Goal: Task Accomplishment & Management: Complete application form

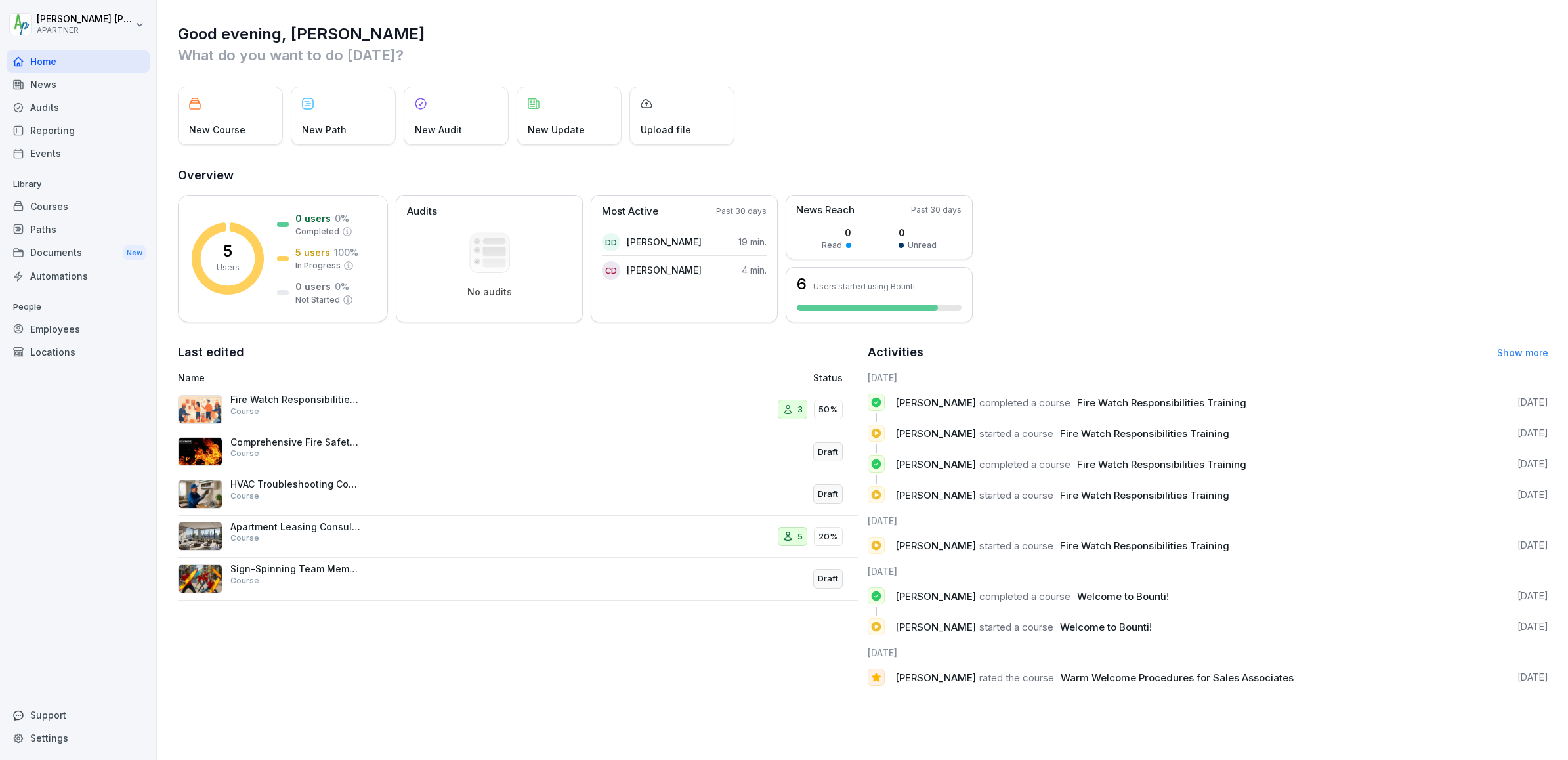
click at [48, 250] on div "Documents New" at bounding box center [78, 253] width 143 height 24
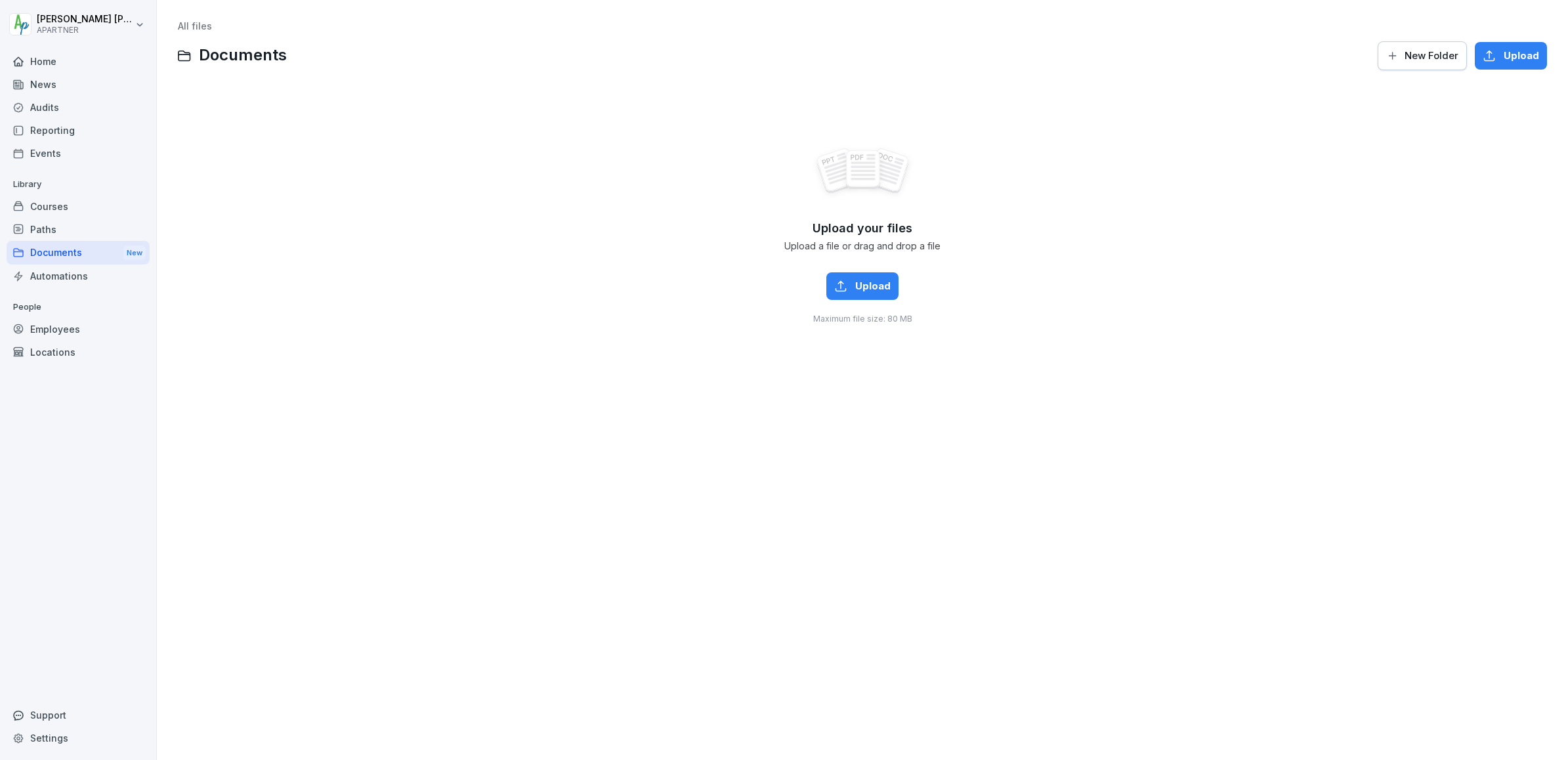
click at [872, 288] on span "Upload" at bounding box center [873, 286] width 36 height 15
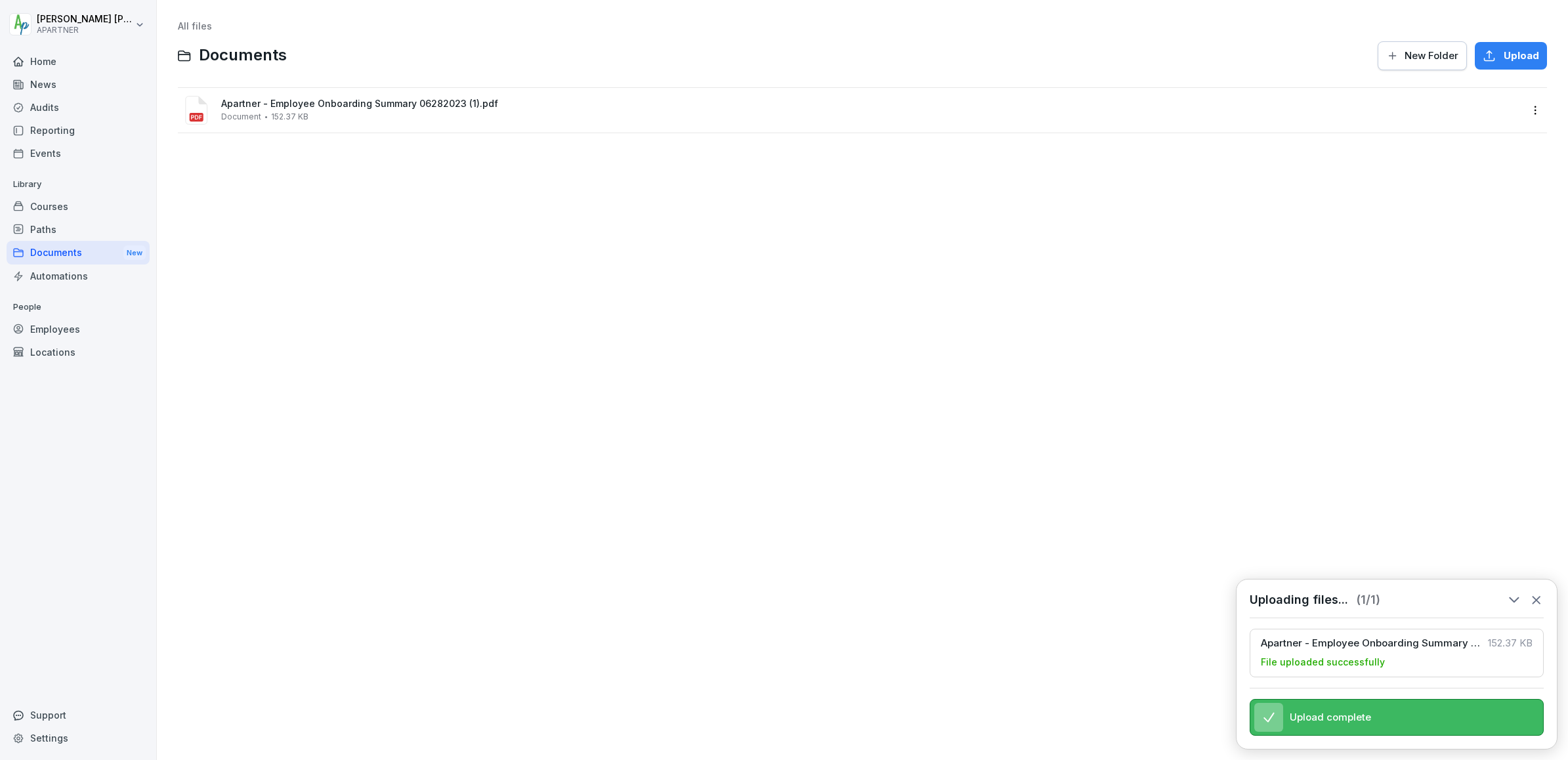
click at [382, 98] on span "Apartner - Employee Onboarding Summary 06282023 (1).pdf" at bounding box center [871, 104] width 1301 height 11
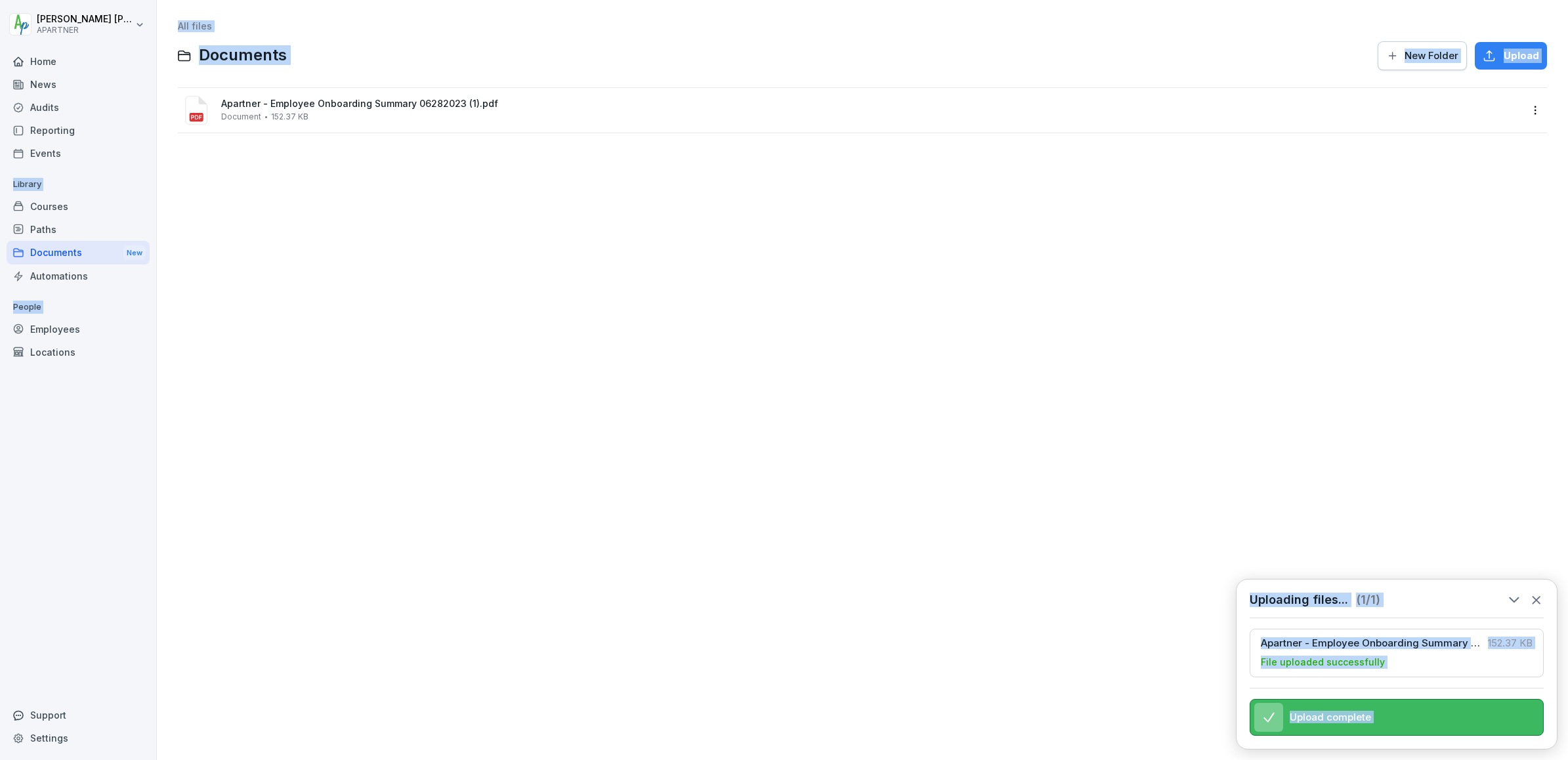
click at [343, 102] on span "Apartner - Employee Onboarding Summary 06282023 (1).pdf" at bounding box center [871, 104] width 1301 height 11
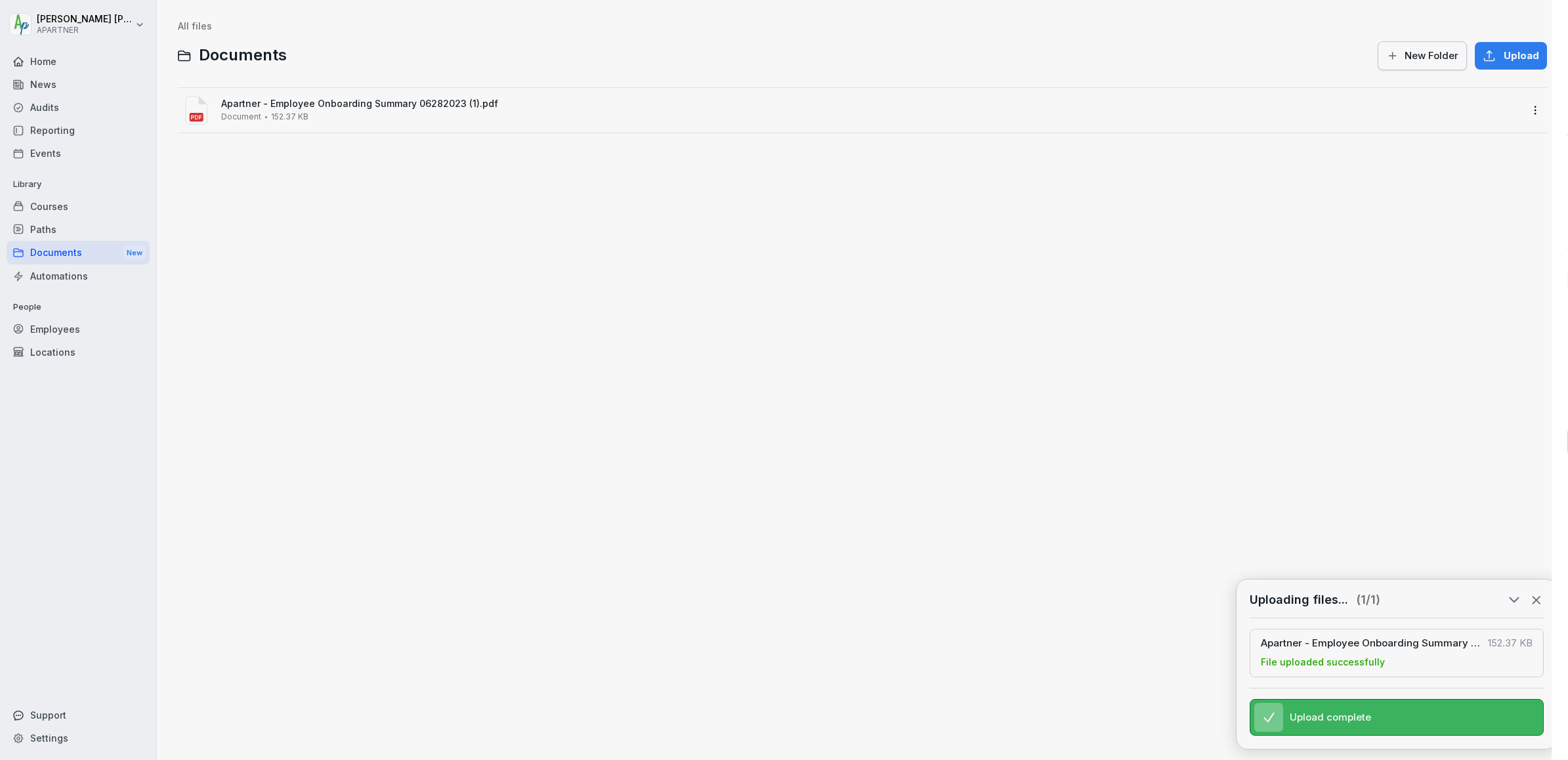
click at [343, 102] on div at bounding box center [784, 380] width 1568 height 760
click at [343, 102] on span "Apartner - Employee Onboarding Summary 06282023 (1).pdf" at bounding box center [871, 104] width 1301 height 11
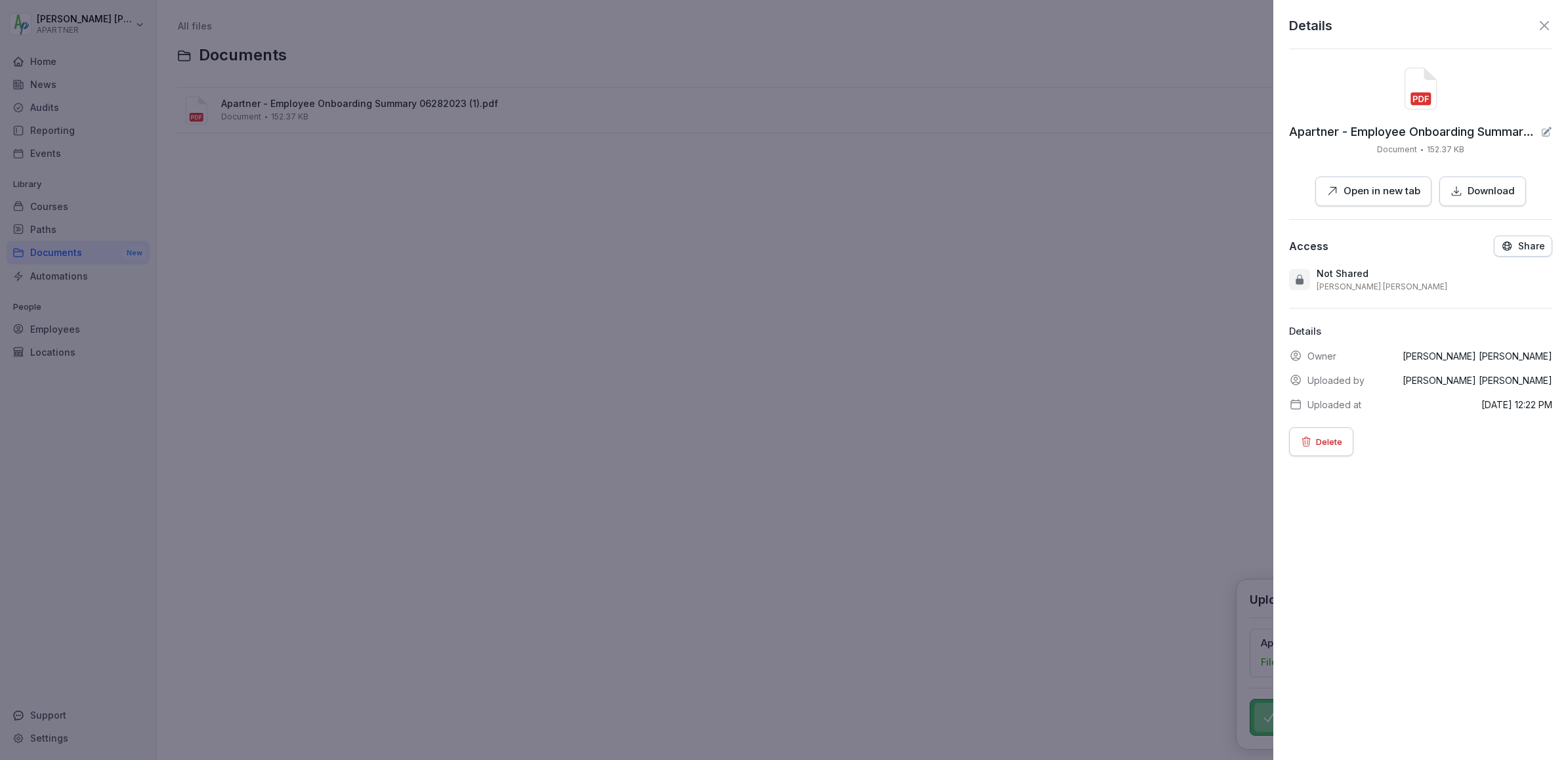
click at [1476, 187] on p "Download" at bounding box center [1491, 191] width 47 height 15
click at [1388, 197] on p "Open in new tab" at bounding box center [1382, 191] width 77 height 15
click at [1544, 27] on icon at bounding box center [1544, 25] width 16 height 16
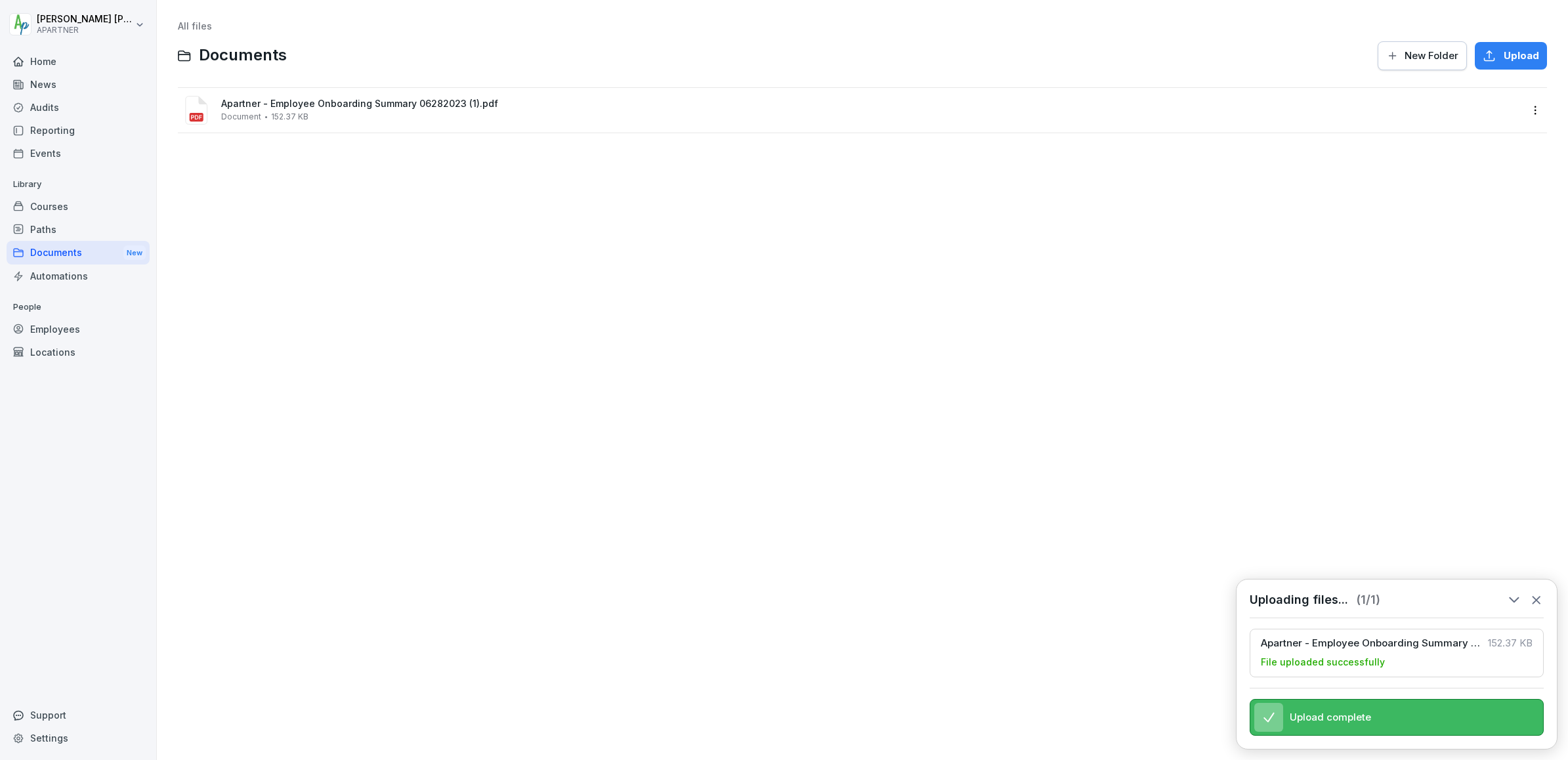
click at [338, 106] on span "Apartner - Employee Onboarding Summary 06282023 (1).pdf" at bounding box center [871, 104] width 1301 height 11
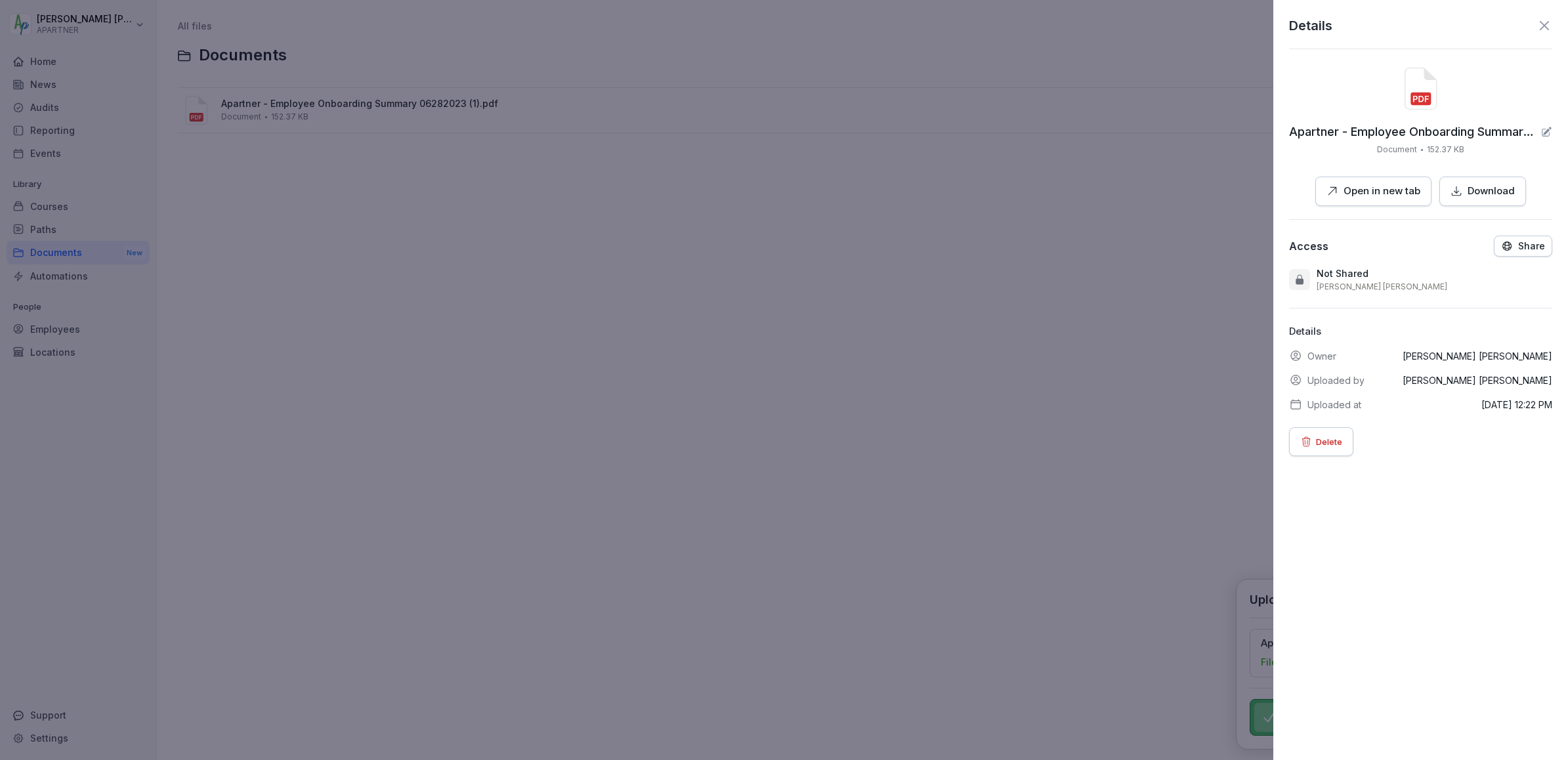
click at [1338, 441] on p "Delete" at bounding box center [1329, 442] width 27 height 15
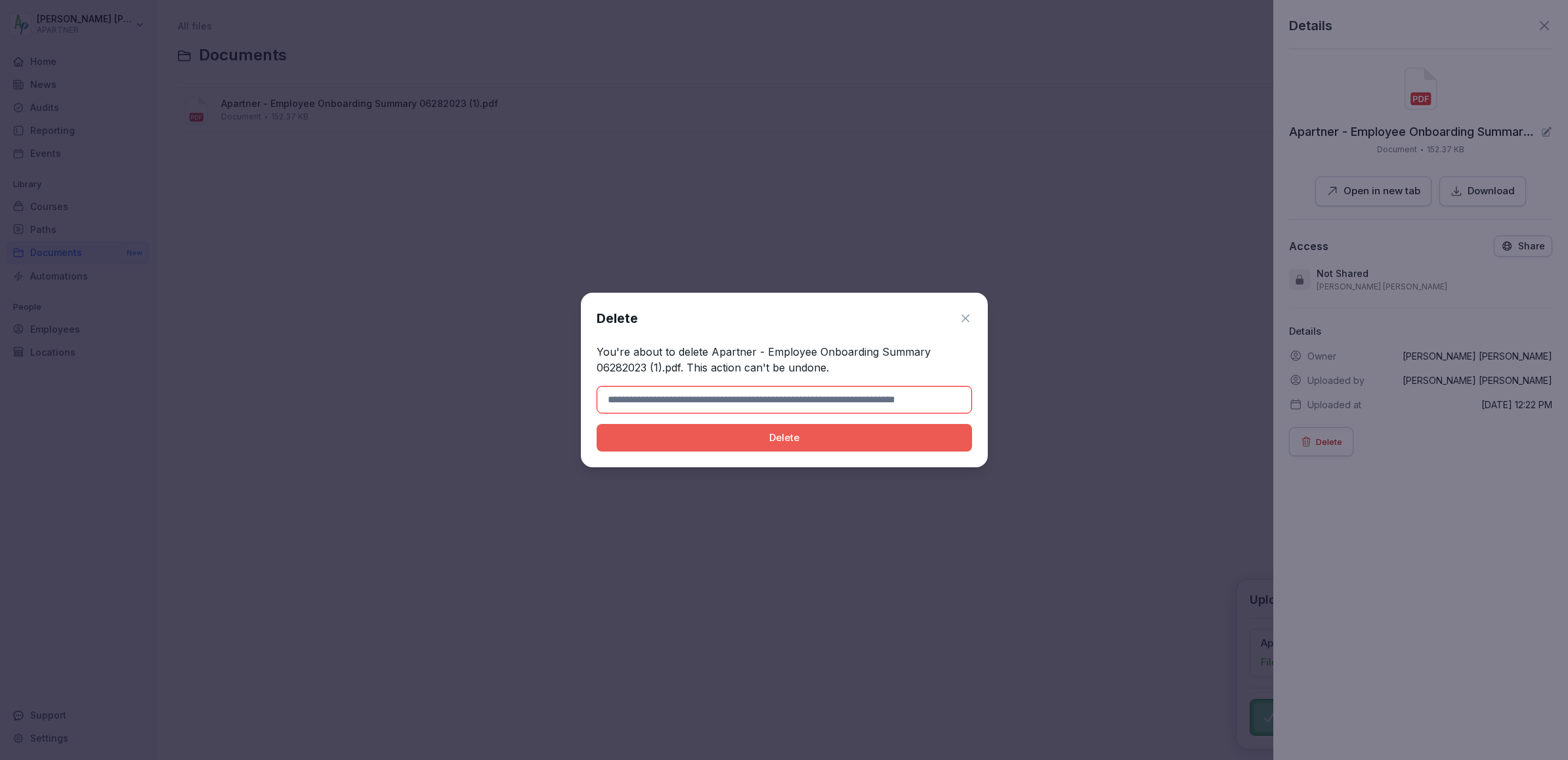
click at [814, 430] on div "Delete" at bounding box center [784, 438] width 354 height 15
click at [855, 435] on div "Delete" at bounding box center [784, 438] width 354 height 15
click at [841, 392] on input at bounding box center [785, 399] width 376 height 27
type input "**********"
click at [964, 315] on icon at bounding box center [966, 319] width 13 height 13
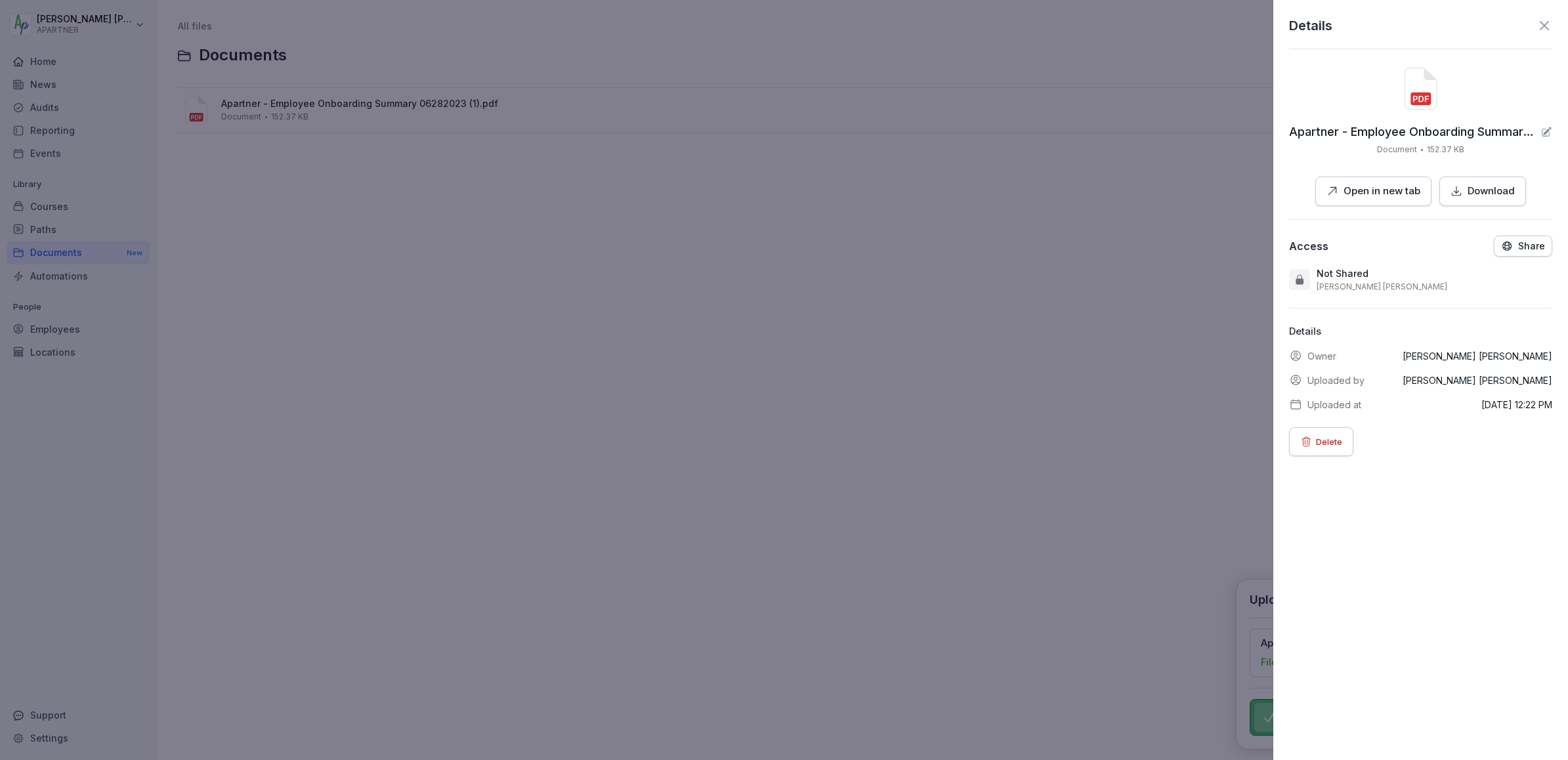
click at [1542, 30] on icon at bounding box center [1544, 25] width 16 height 16
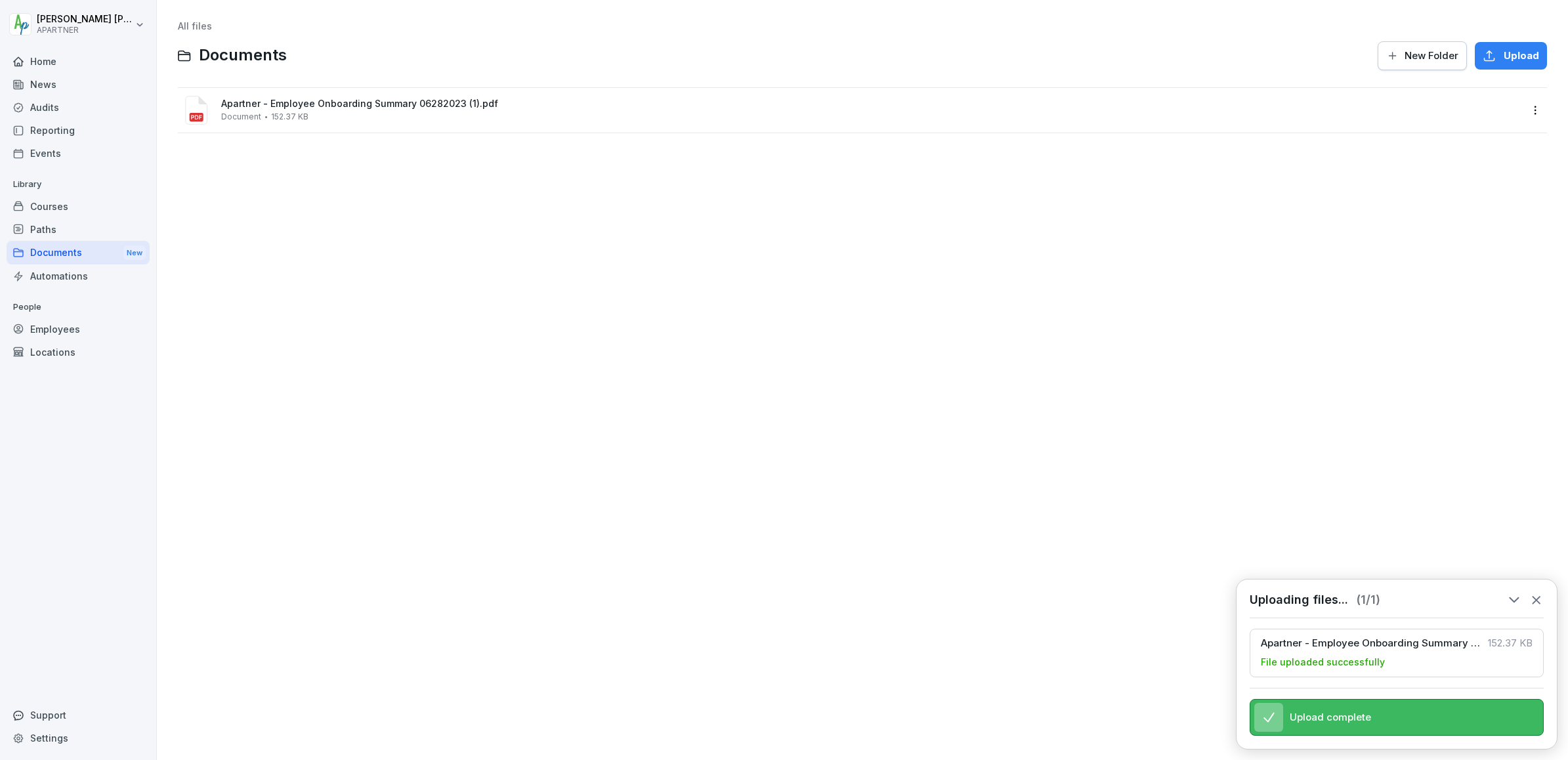
click at [1427, 60] on span "New Folder" at bounding box center [1431, 56] width 54 height 15
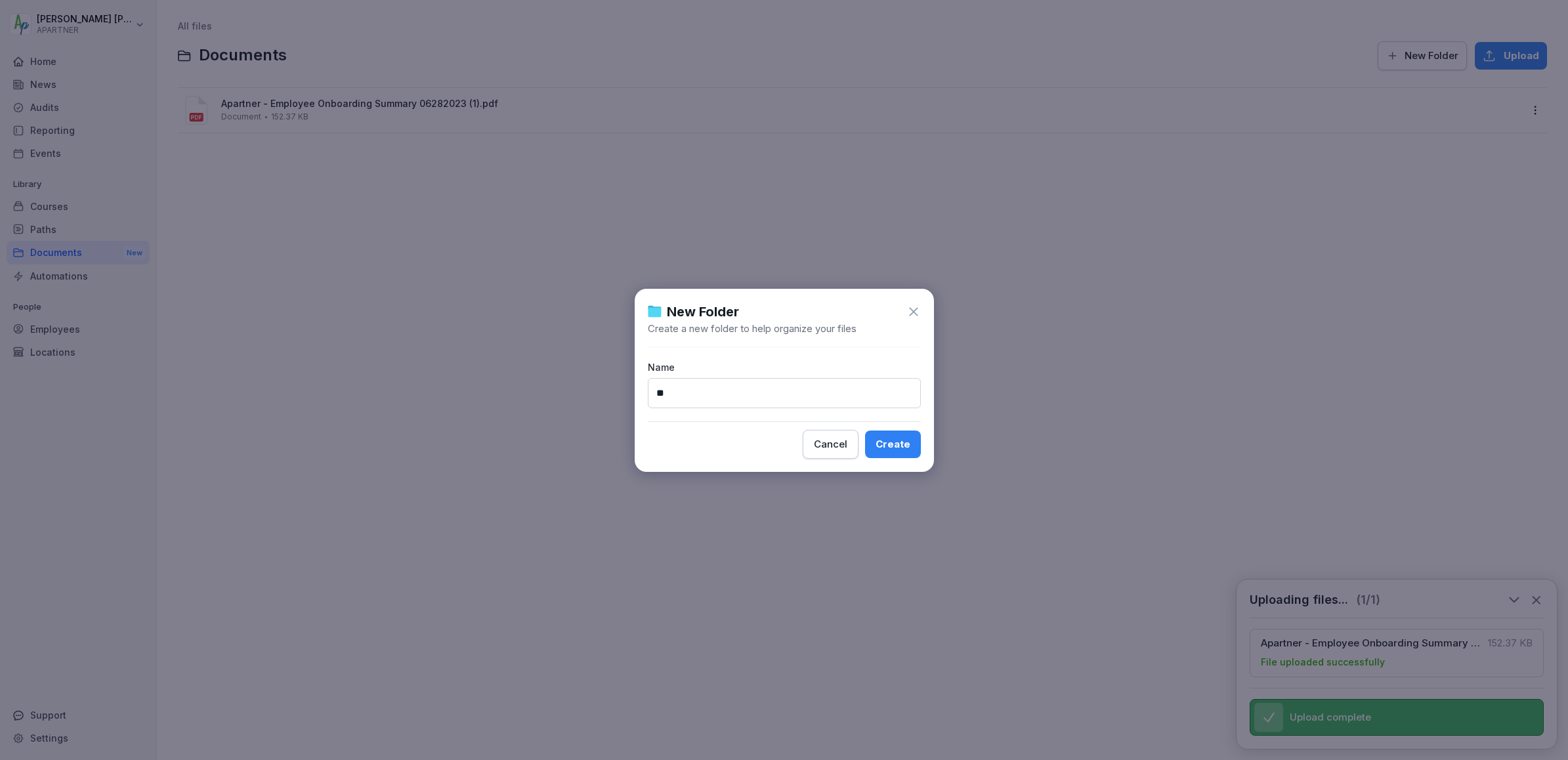
type input "*"
type input "**********"
click at [891, 442] on div "Create" at bounding box center [893, 444] width 35 height 15
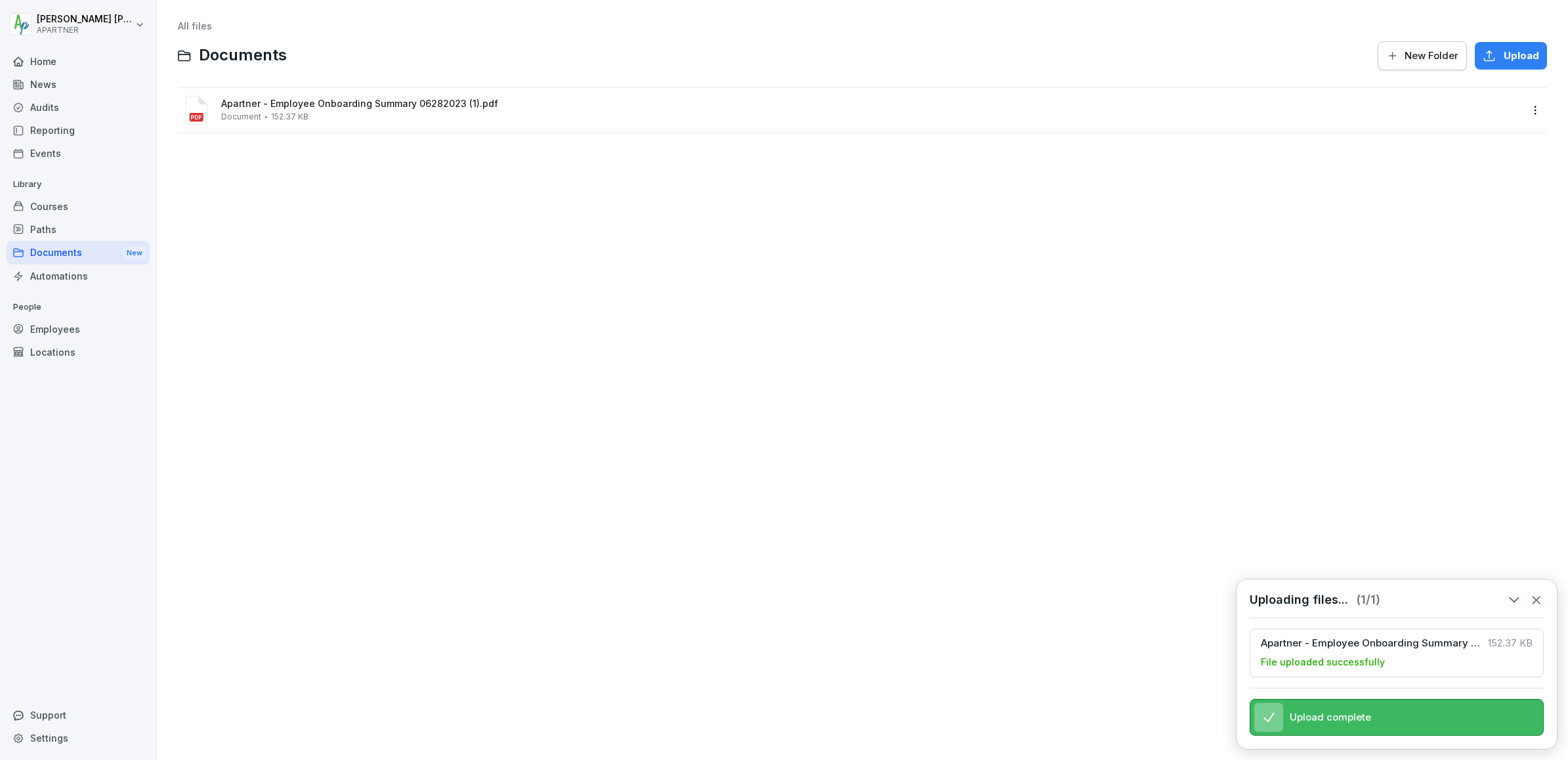
click at [1538, 598] on icon at bounding box center [1536, 600] width 7 height 7
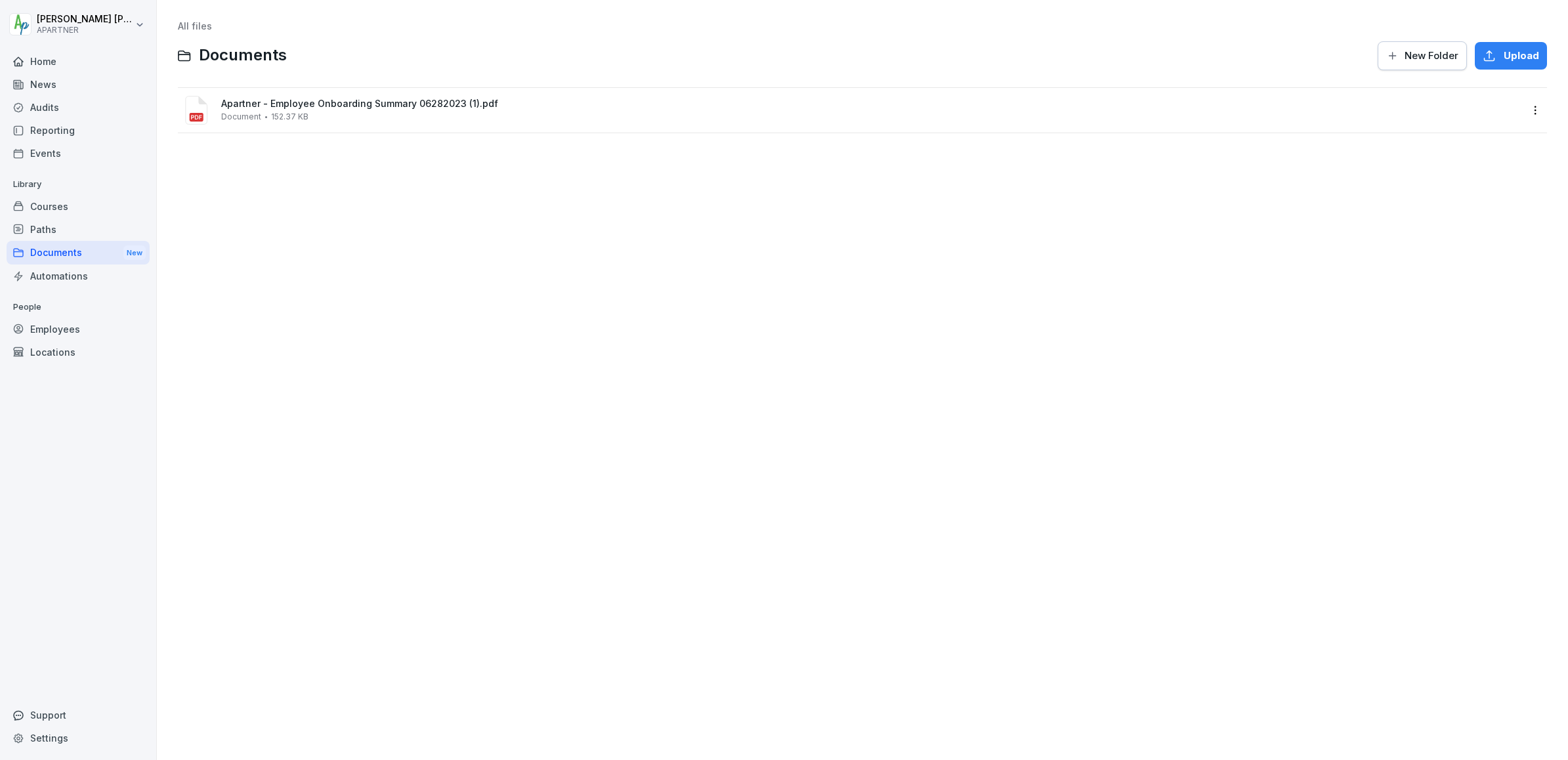
click at [178, 63] on div "Documents New Folder Upload" at bounding box center [862, 55] width 1369 height 32
click at [50, 254] on div "Documents New" at bounding box center [78, 253] width 143 height 24
click at [266, 104] on span "StaffUp Library" at bounding box center [255, 104] width 69 height 11
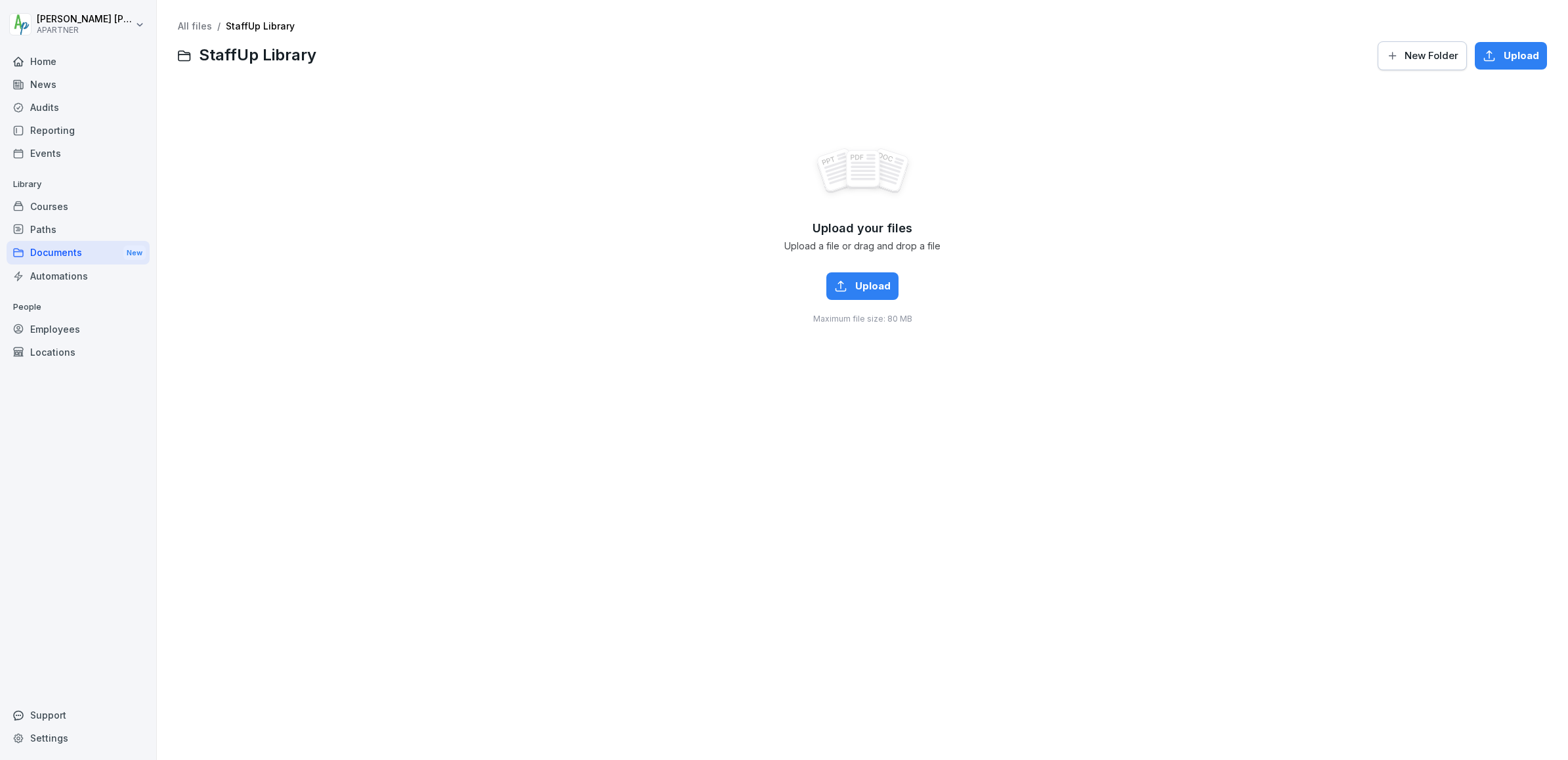
click at [238, 27] on link "StaffUp Library" at bounding box center [260, 26] width 69 height 11
click at [200, 23] on link "All files" at bounding box center [195, 26] width 34 height 11
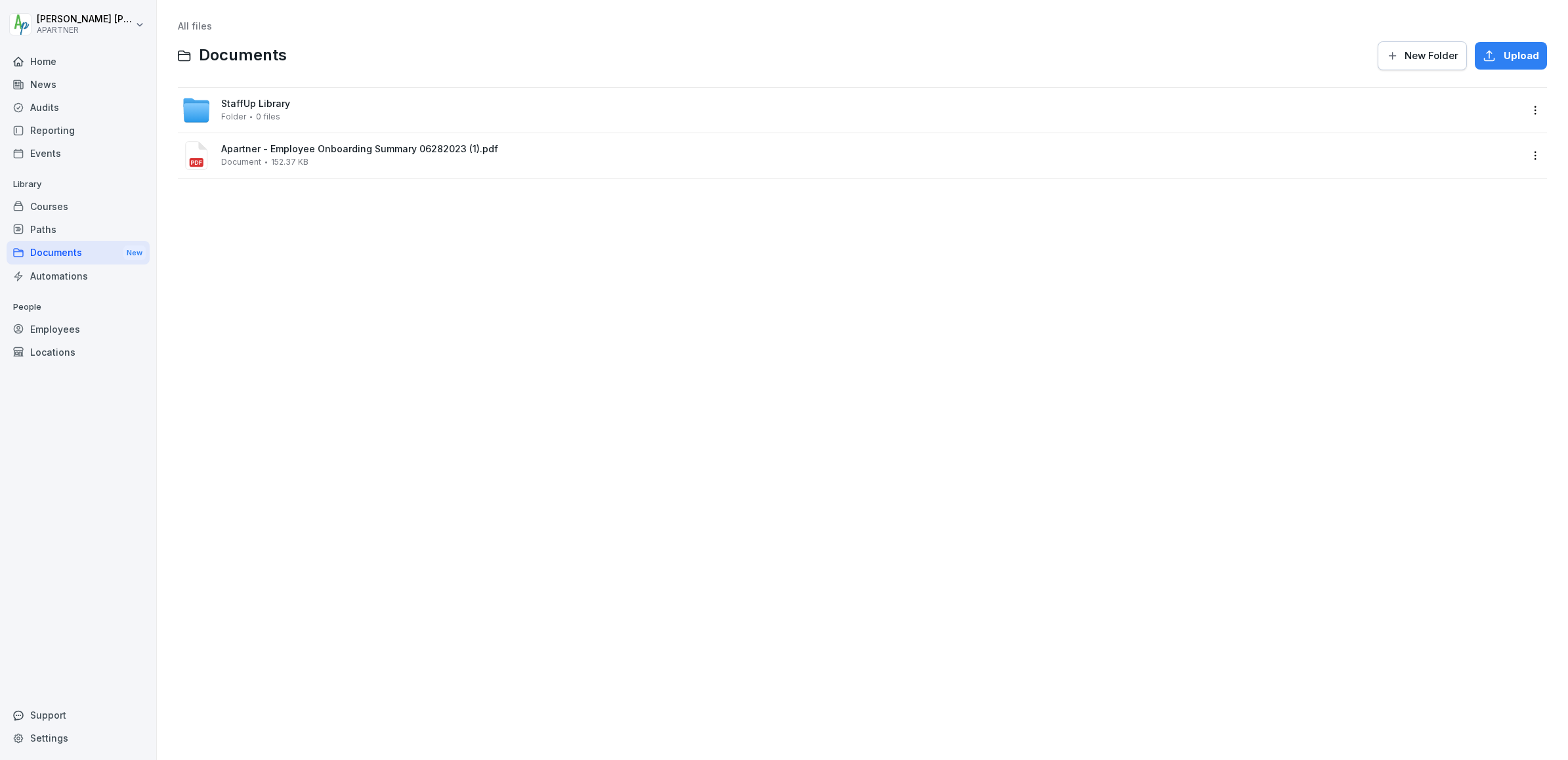
click at [1537, 104] on html "Shelley Dehne APARTNER Home News Audits Reporting Events Library Courses Paths …" at bounding box center [784, 380] width 1568 height 760
click at [47, 61] on html "Shelley Dehne APARTNER Home News Audits Reporting Events Library Courses Paths …" at bounding box center [784, 380] width 1568 height 760
click at [62, 330] on div "Employees" at bounding box center [78, 329] width 143 height 23
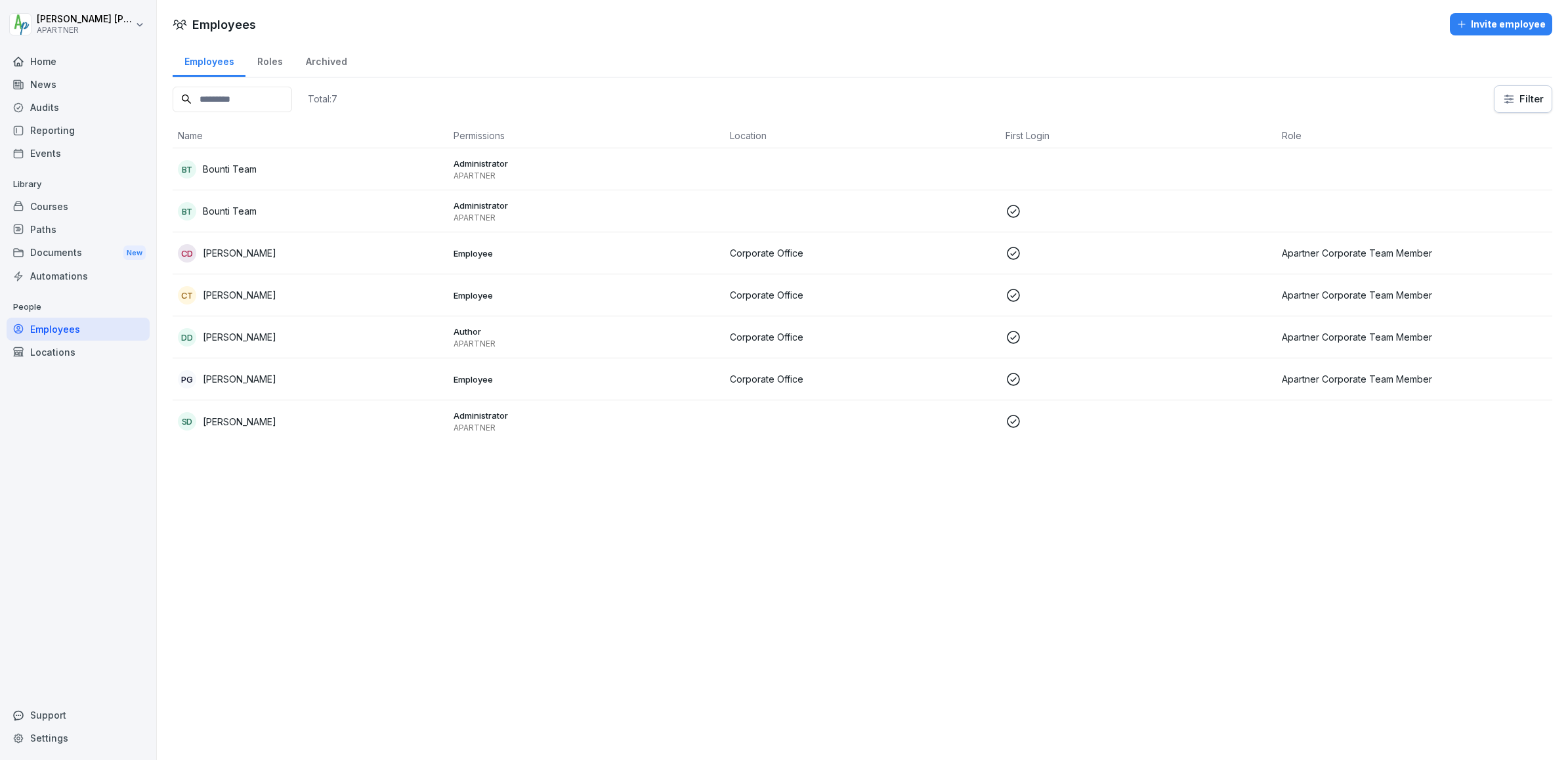
click at [1524, 22] on div "Invite employee" at bounding box center [1501, 24] width 89 height 15
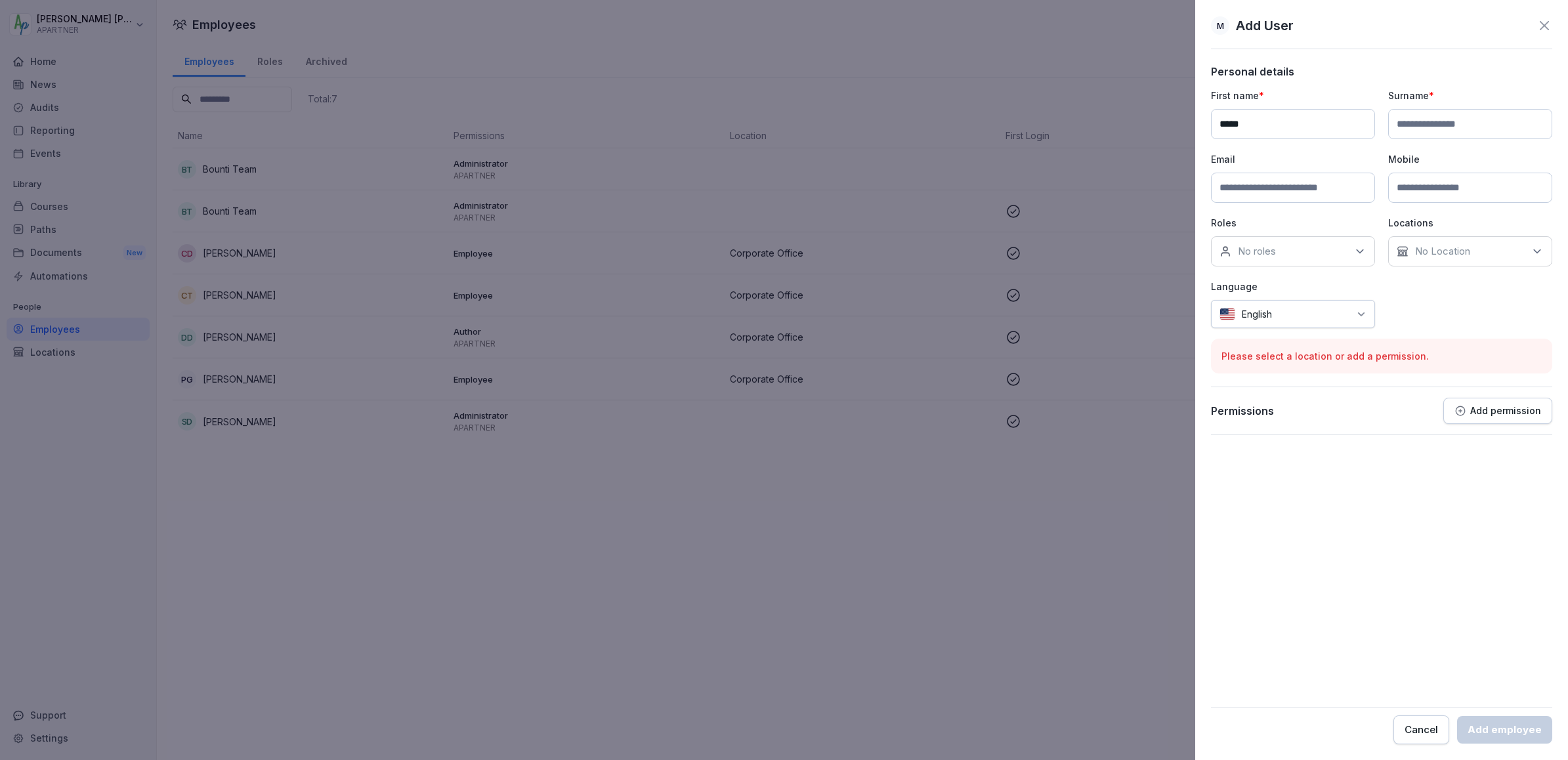
type input "*****"
type input "*"
type input "*********"
click at [1308, 189] on input at bounding box center [1293, 187] width 164 height 30
type input "**********"
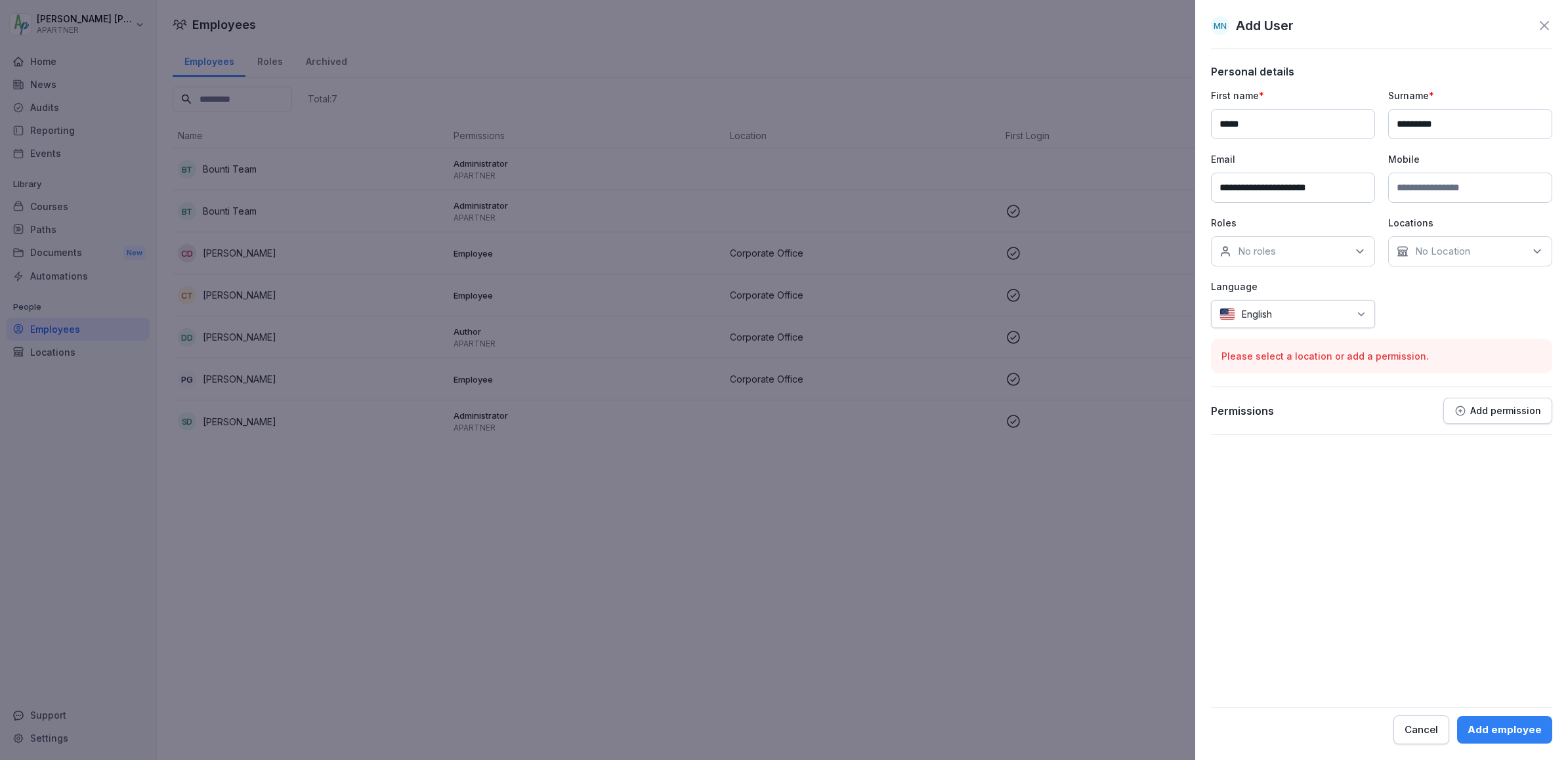
click at [1475, 191] on input at bounding box center [1470, 187] width 164 height 30
type input "*"
type input "**********"
click at [1354, 253] on icon at bounding box center [1360, 251] width 13 height 13
click at [1229, 317] on button "Apartner Corporate Team Member" at bounding box center [1226, 318] width 10 height 12
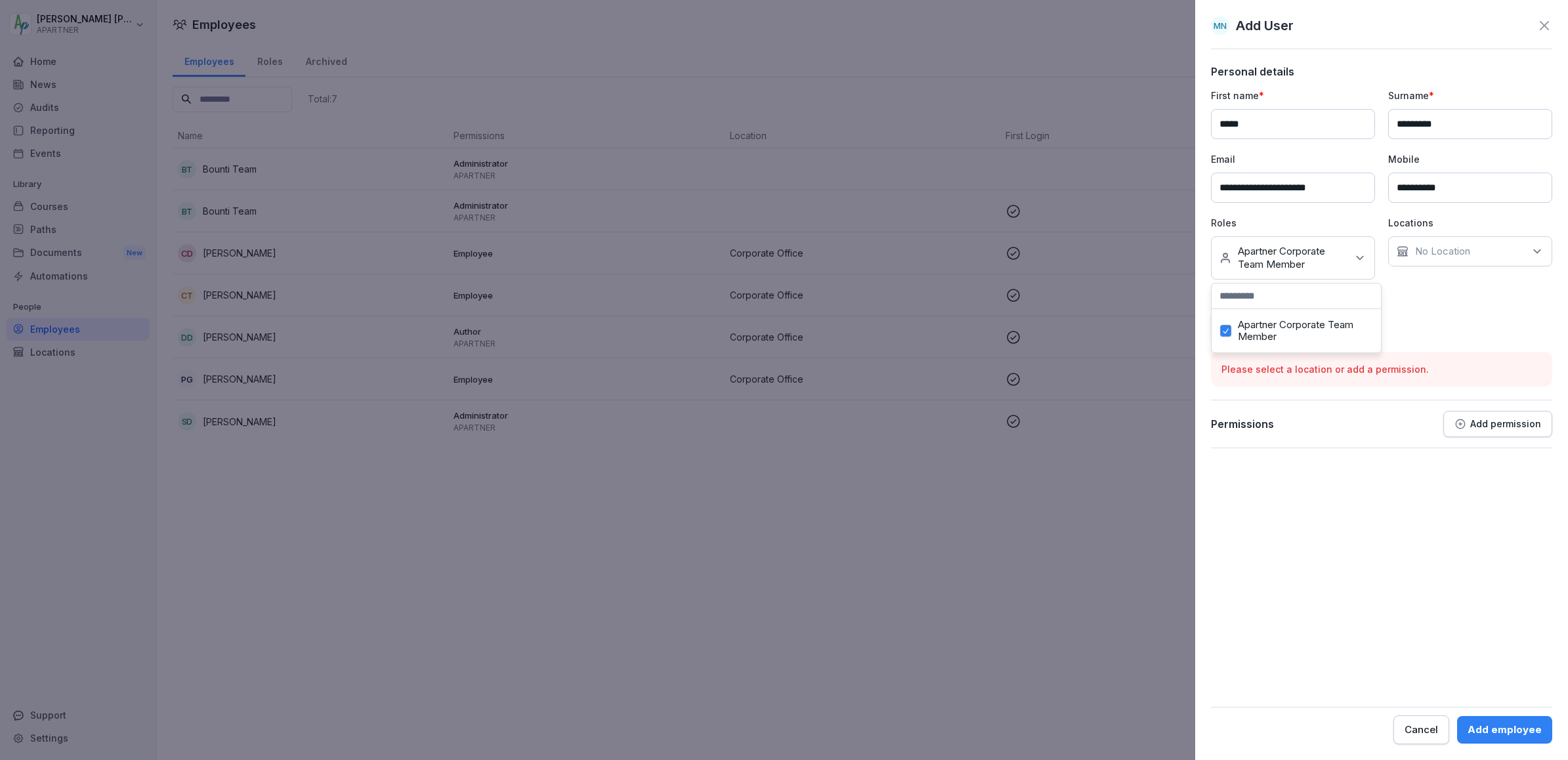
click at [1492, 252] on div "No Location" at bounding box center [1470, 251] width 164 height 30
click at [1479, 311] on label "Corporate Office" at bounding box center [1454, 312] width 77 height 12
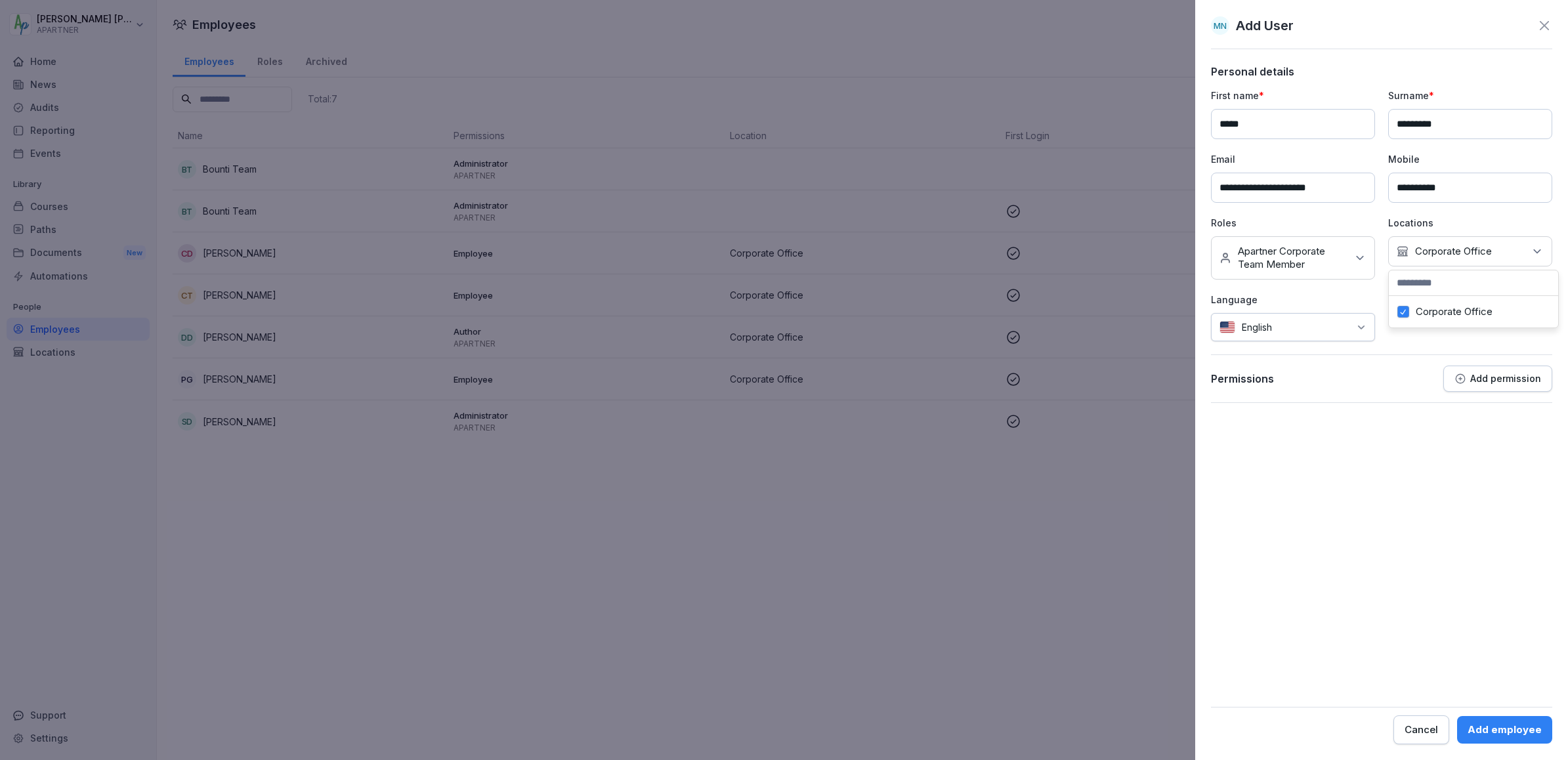
click at [1473, 381] on p "Add permission" at bounding box center [1506, 379] width 71 height 10
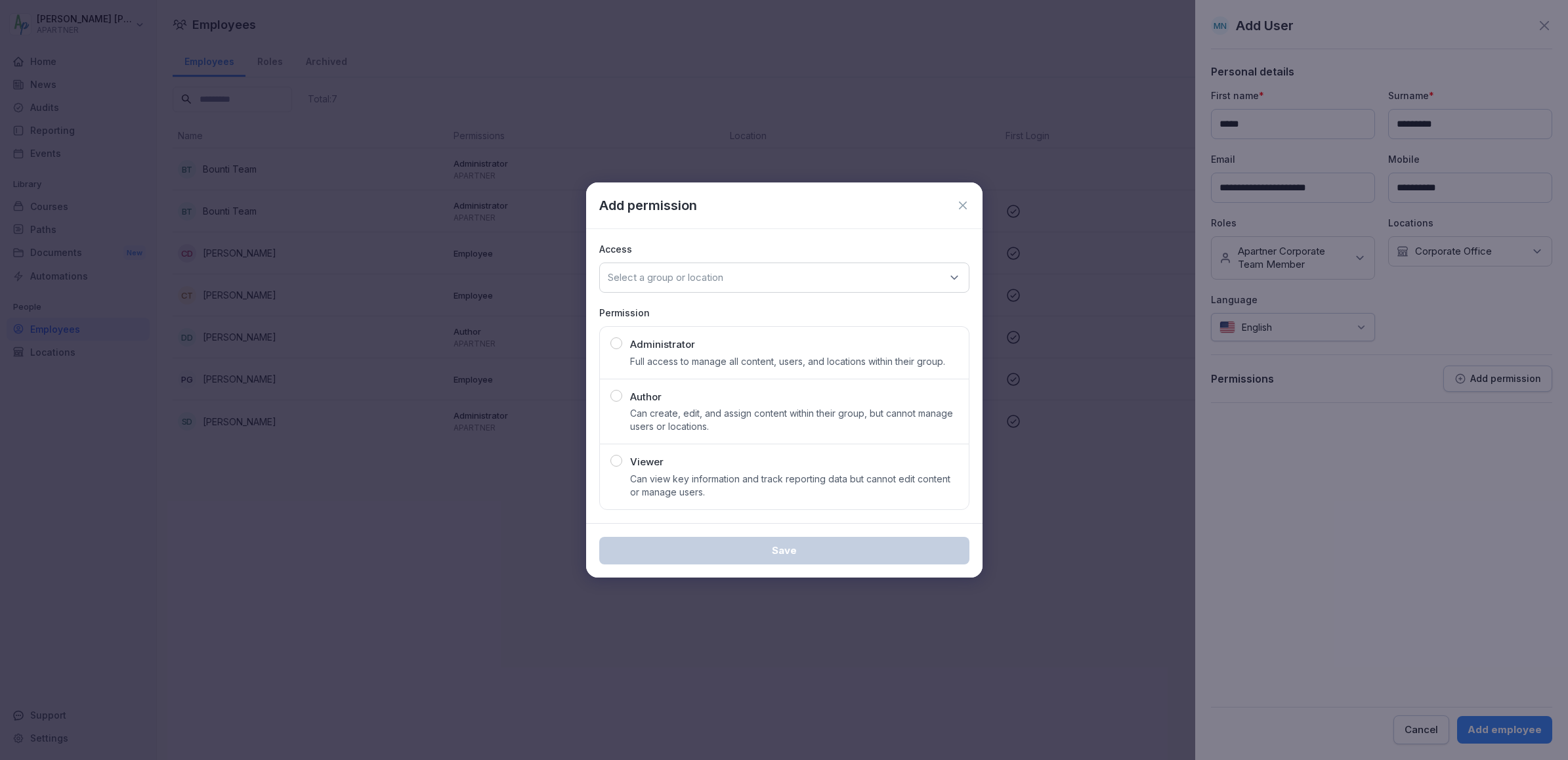
click at [618, 393] on div "button" at bounding box center [616, 396] width 12 height 12
click at [754, 282] on div "Select a group or location" at bounding box center [784, 277] width 371 height 30
click at [660, 407] on div "Corporate Office" at bounding box center [785, 410] width 362 height 25
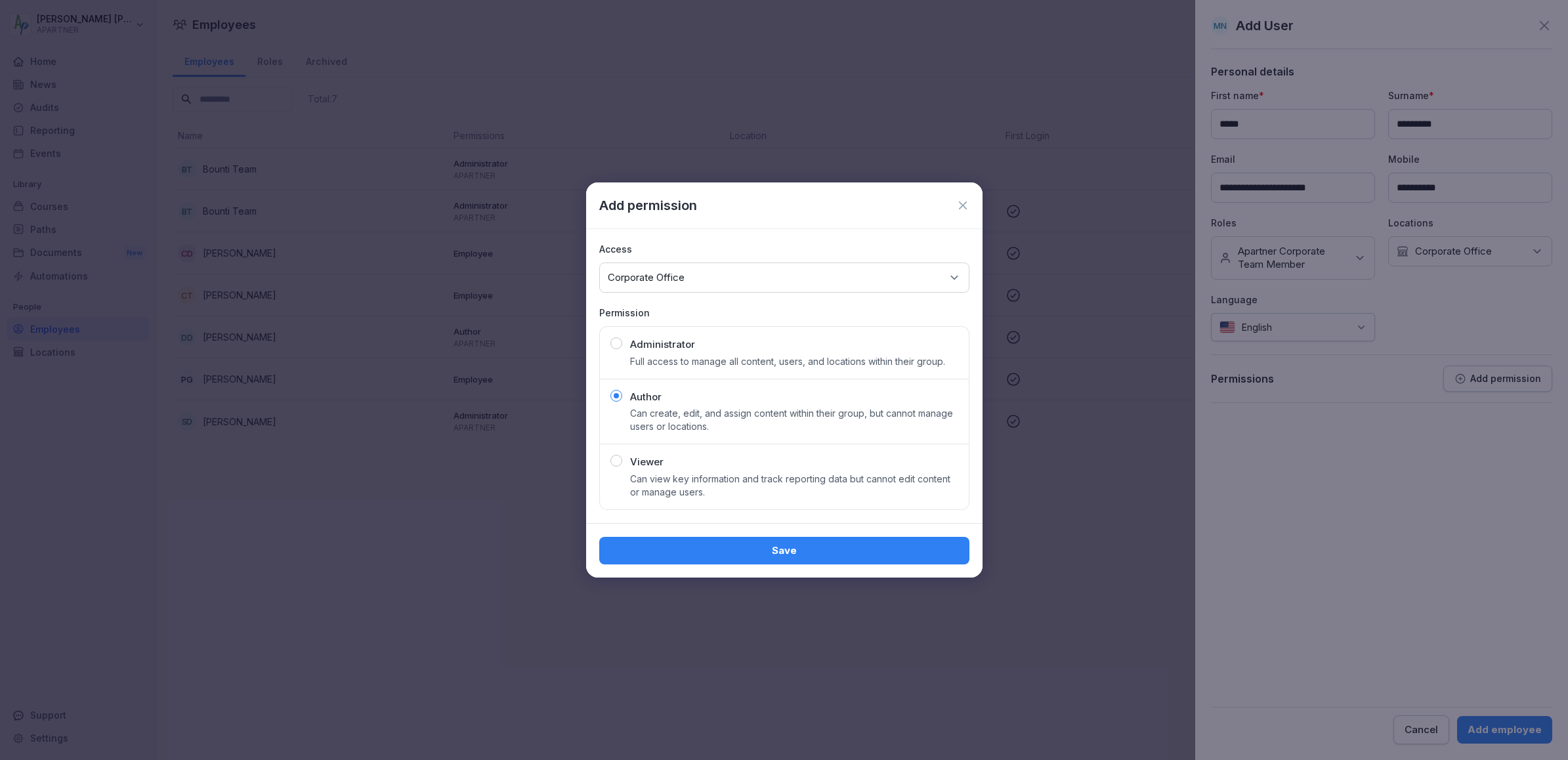
click at [954, 277] on icon at bounding box center [954, 278] width 7 height 3
click at [797, 556] on div "Save" at bounding box center [785, 551] width 349 height 15
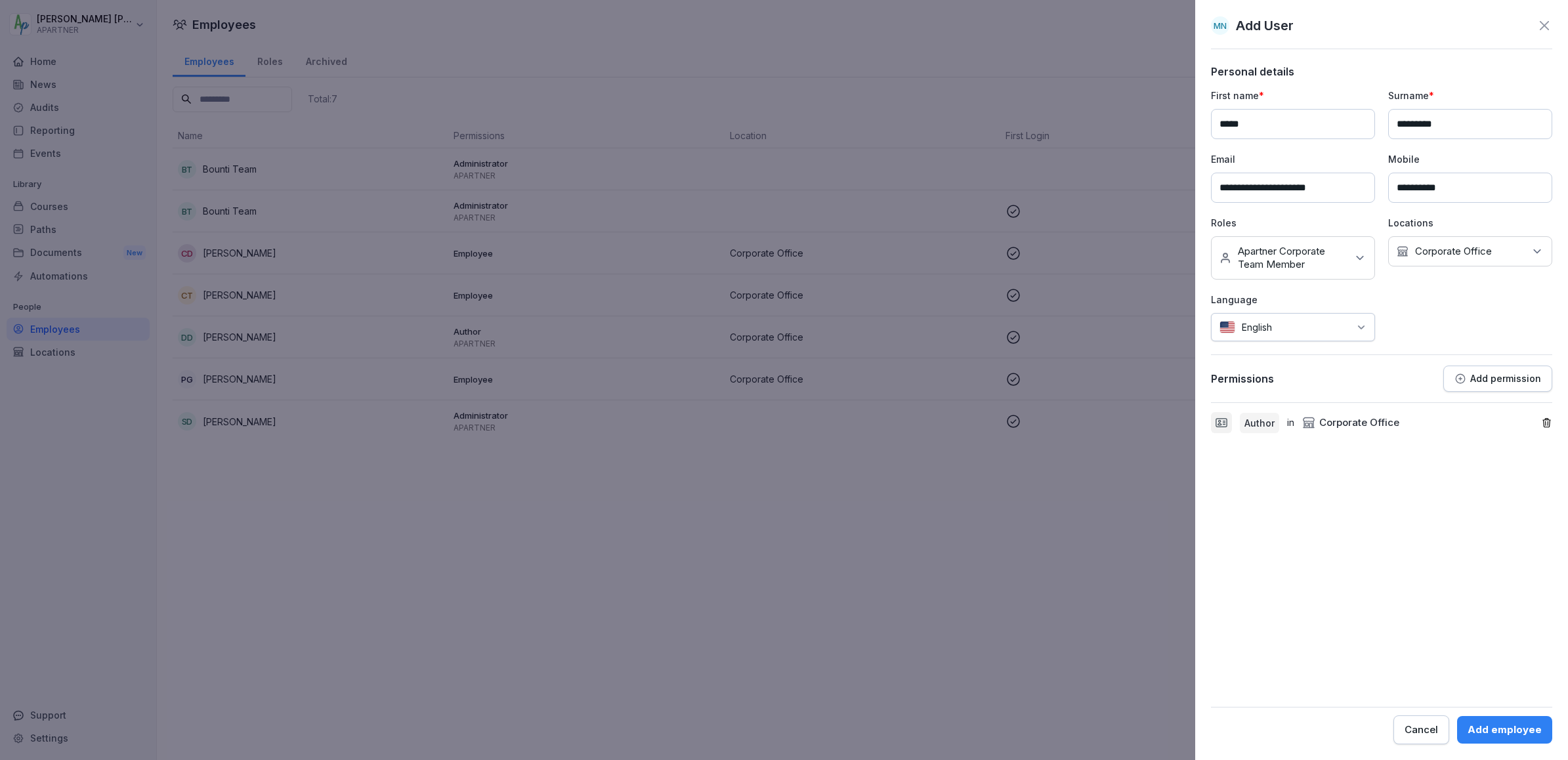
click at [1496, 730] on div "Add employee" at bounding box center [1504, 730] width 74 height 15
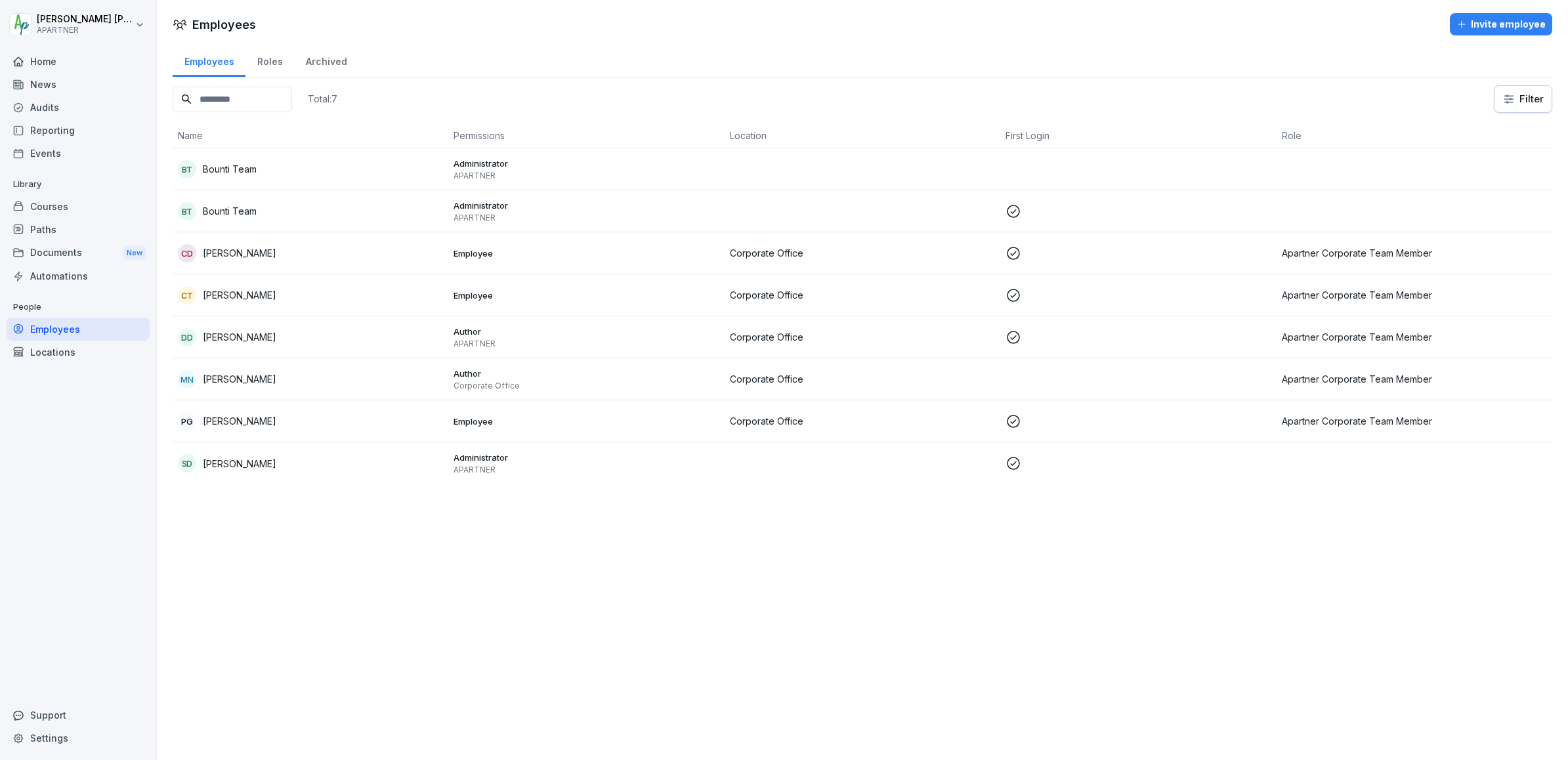
click at [38, 229] on div "Paths" at bounding box center [78, 229] width 143 height 23
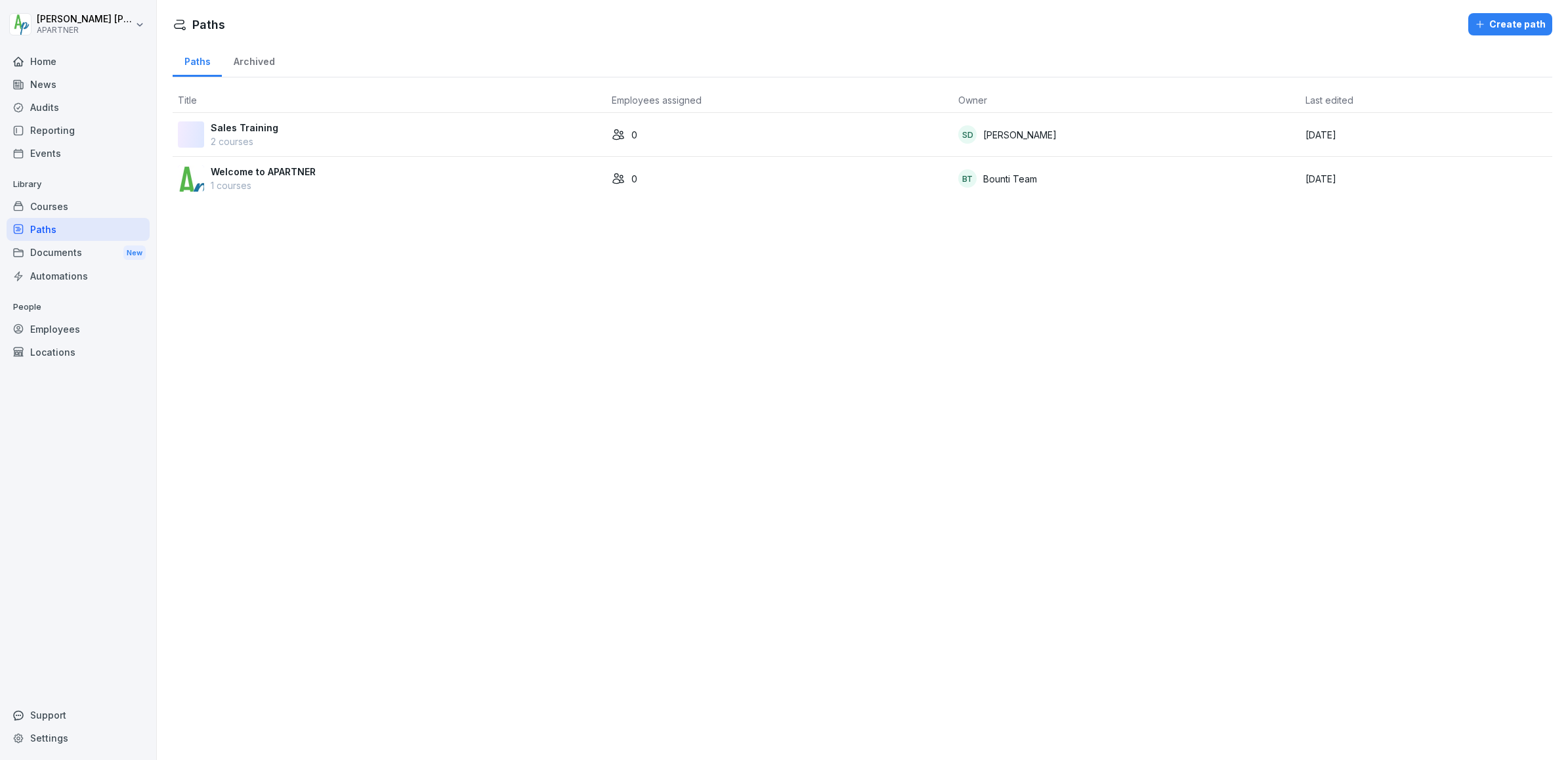
click at [238, 126] on p "Sales Training" at bounding box center [244, 127] width 67 height 14
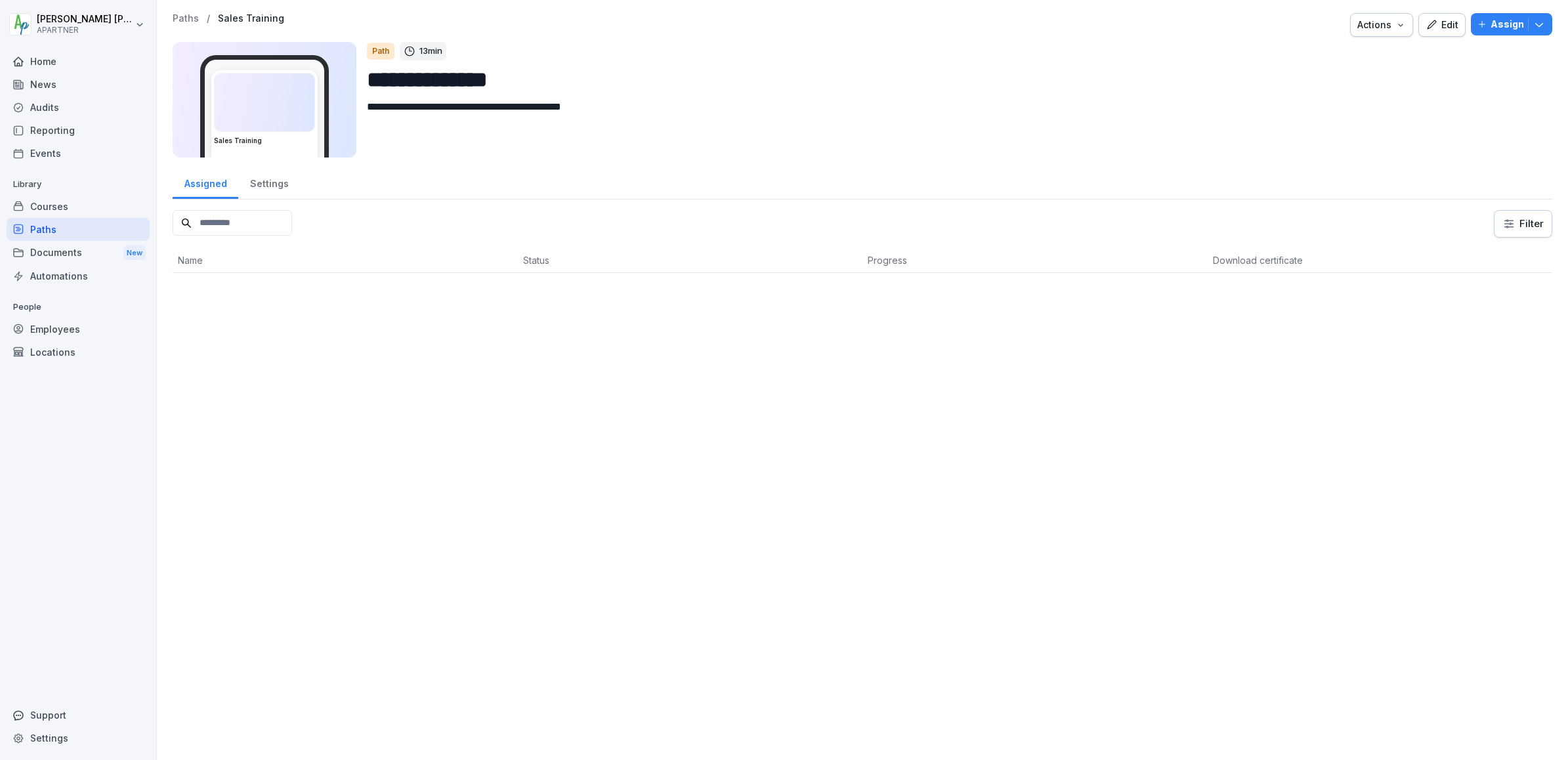
click at [1380, 22] on div "Actions" at bounding box center [1382, 25] width 49 height 15
click at [705, 96] on html "**********" at bounding box center [784, 380] width 1568 height 760
click at [260, 185] on div "Settings" at bounding box center [268, 182] width 61 height 33
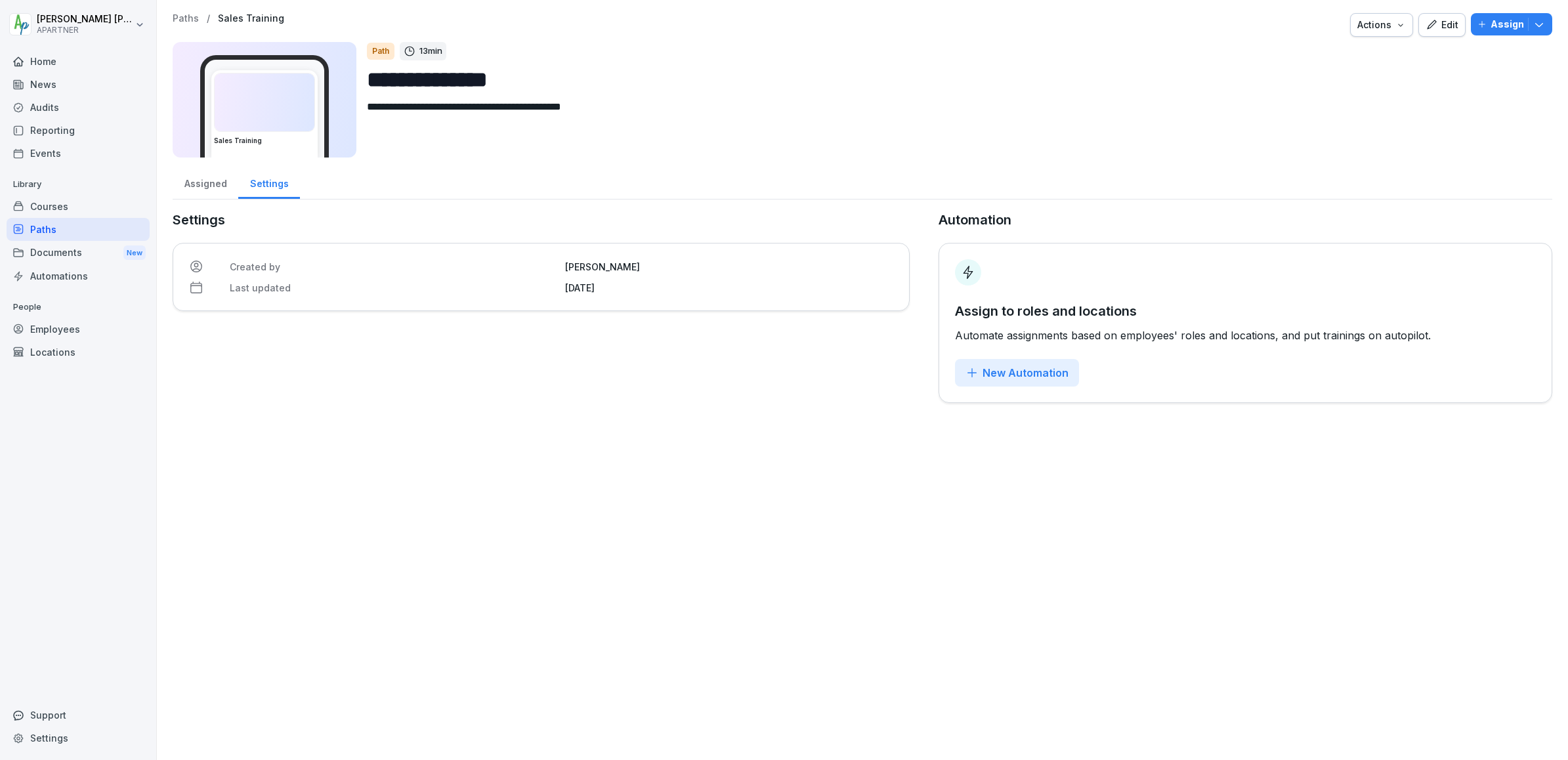
click at [260, 126] on img at bounding box center [264, 102] width 100 height 58
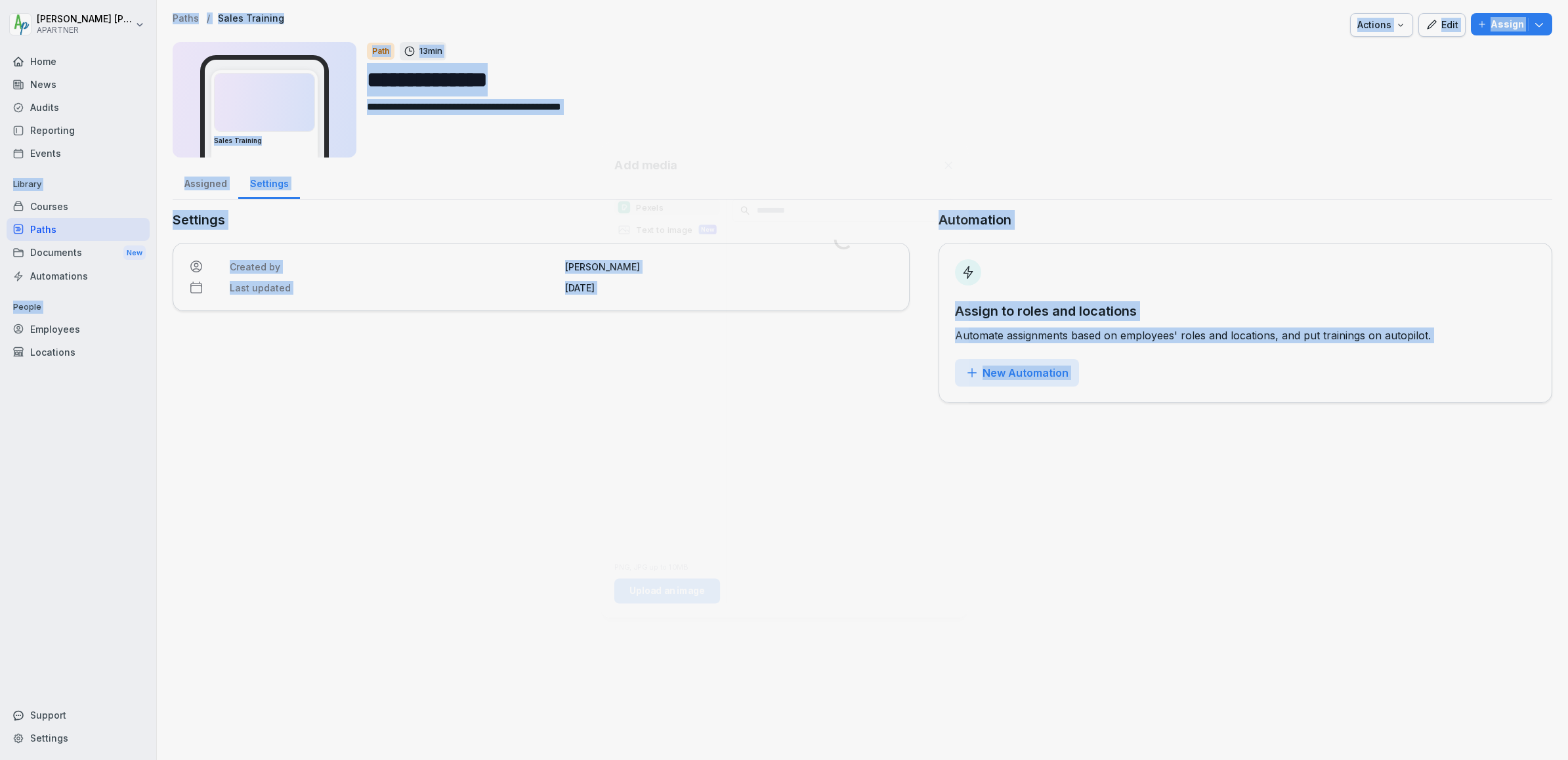
click at [260, 126] on div at bounding box center [784, 380] width 1568 height 760
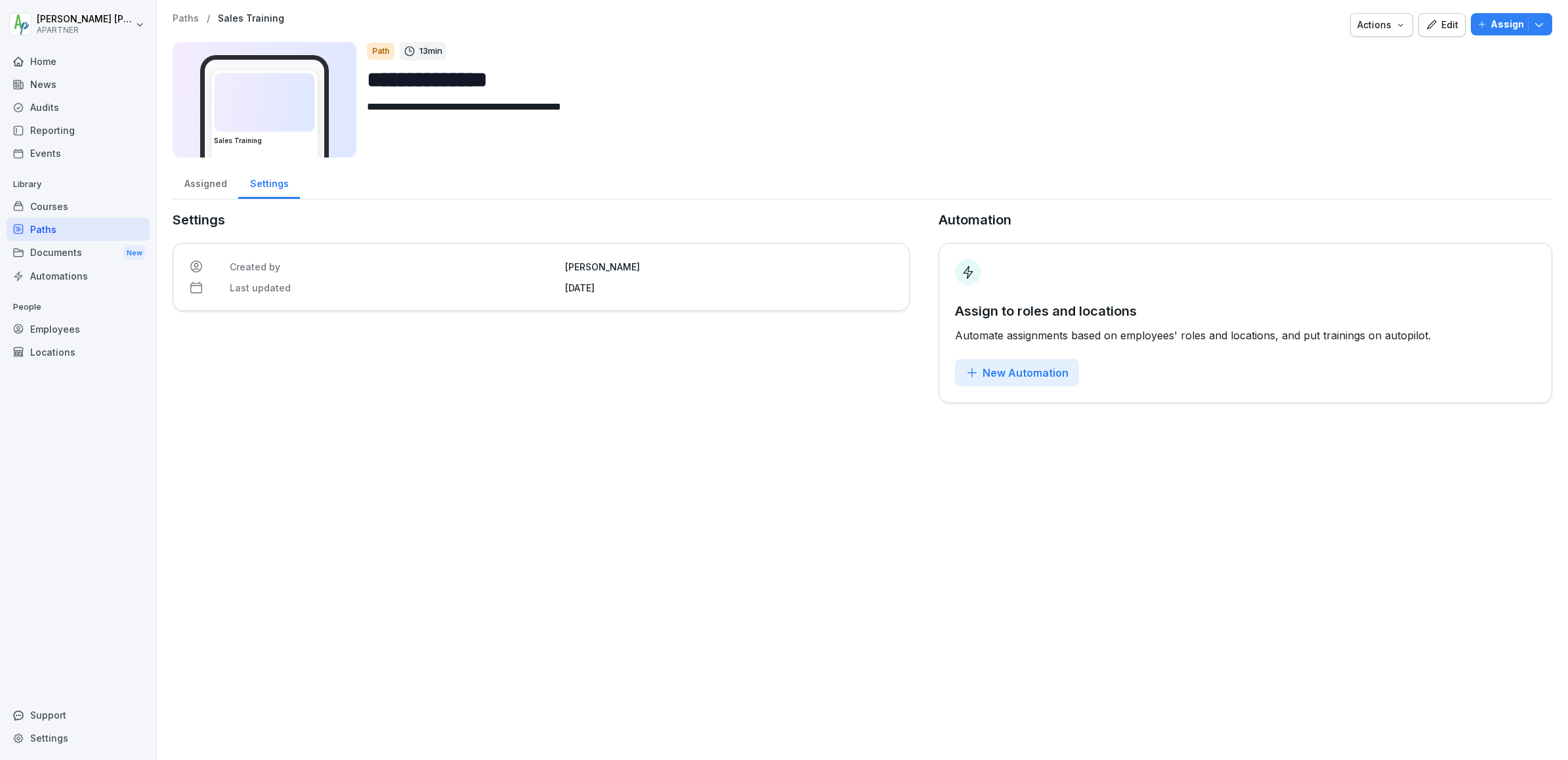
click at [385, 52] on div "Path" at bounding box center [380, 51] width 27 height 17
click at [206, 189] on div "Assigned" at bounding box center [205, 182] width 66 height 33
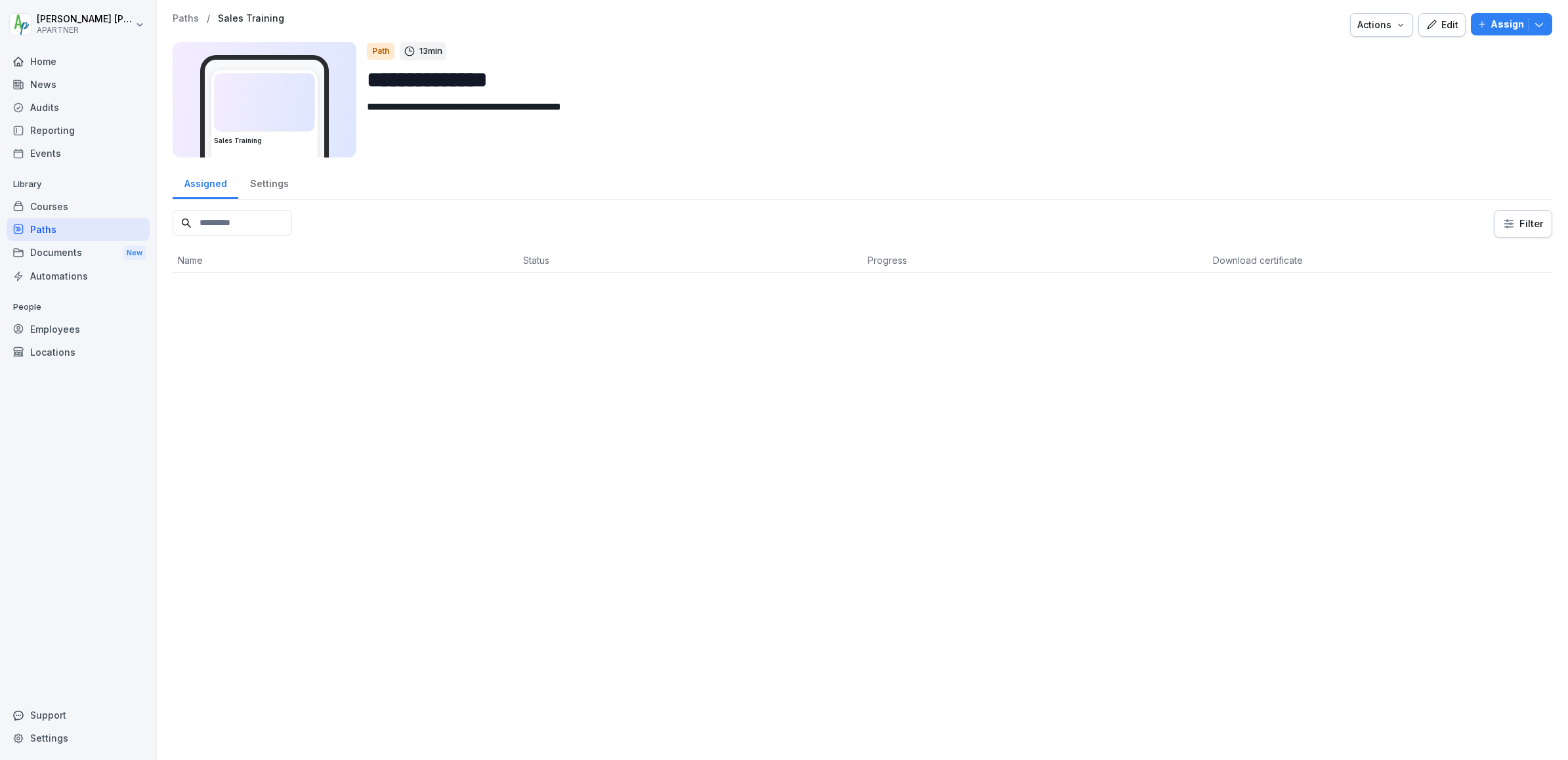
click at [299, 109] on img at bounding box center [264, 102] width 100 height 58
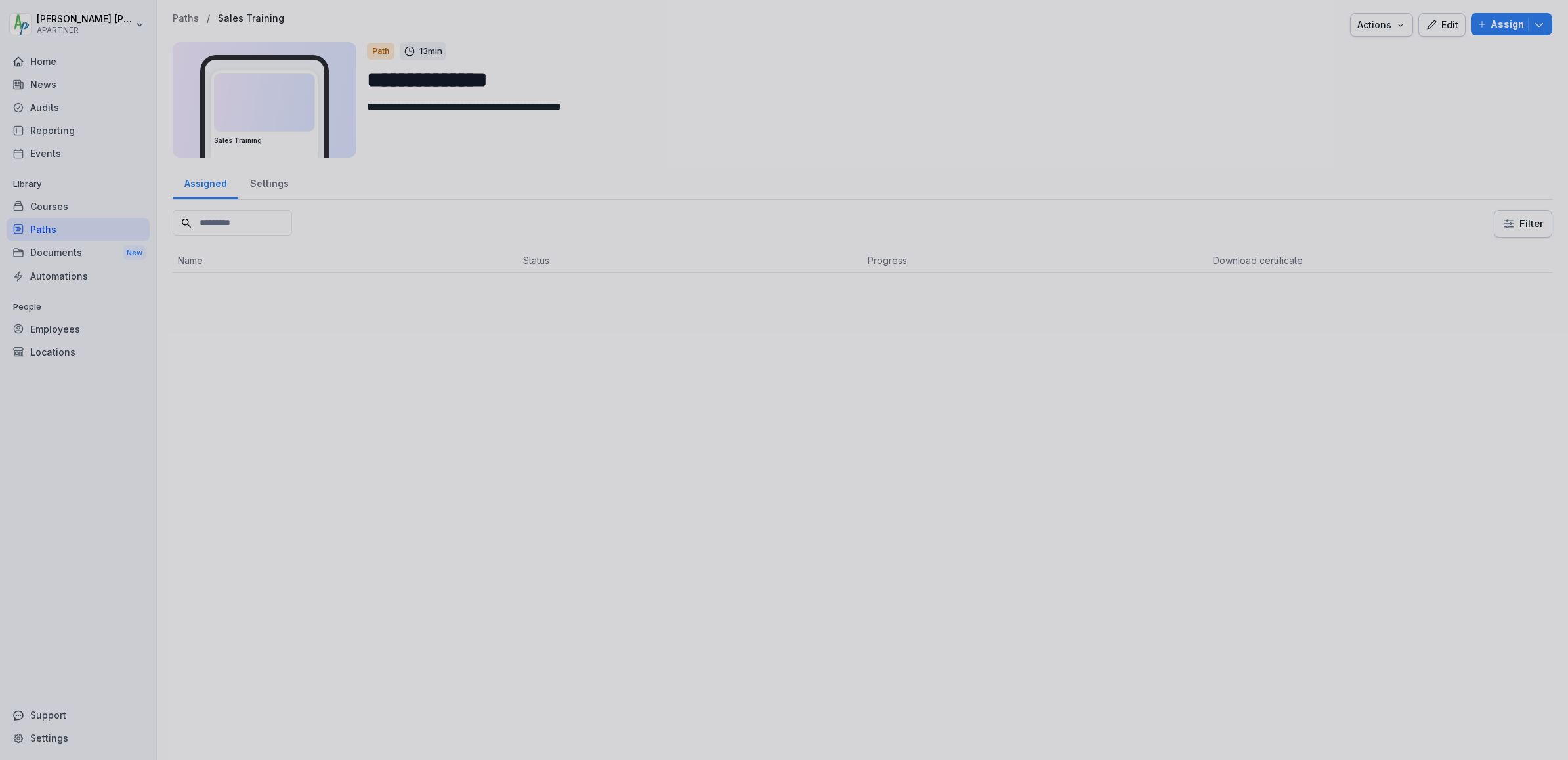
click at [299, 109] on div at bounding box center [784, 380] width 1568 height 760
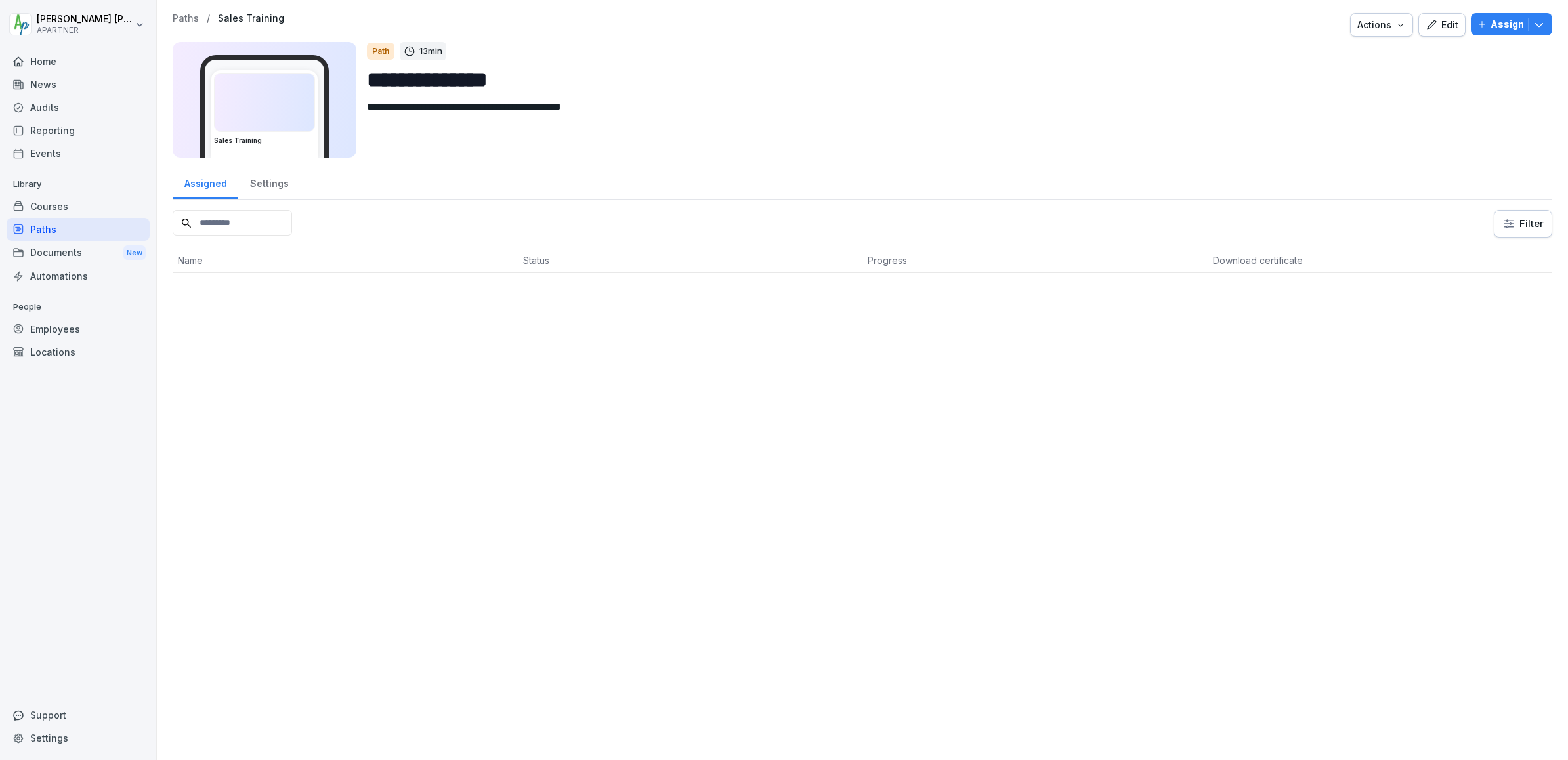
click at [299, 109] on img at bounding box center [264, 102] width 100 height 58
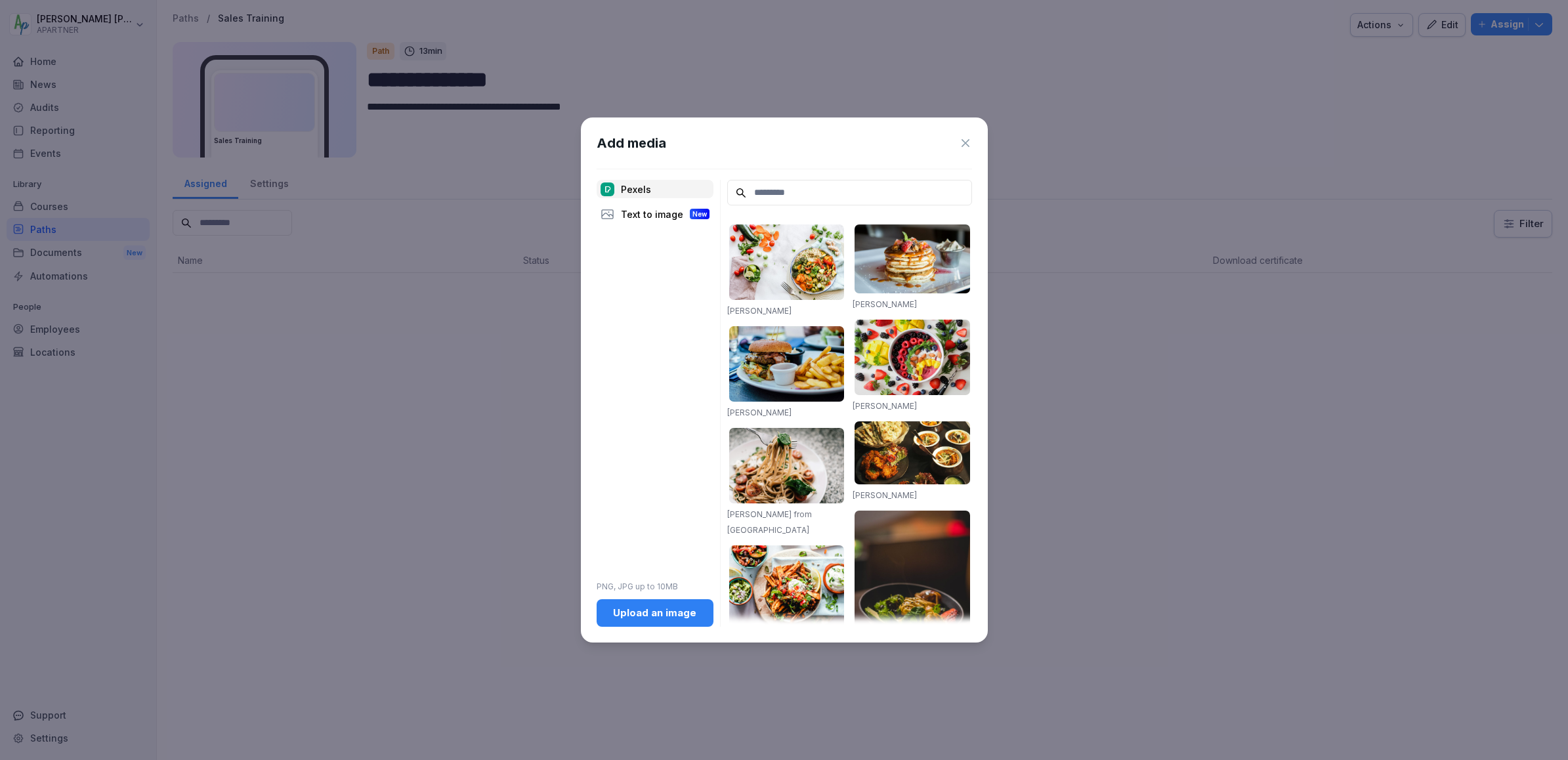
click at [964, 137] on icon at bounding box center [966, 143] width 13 height 13
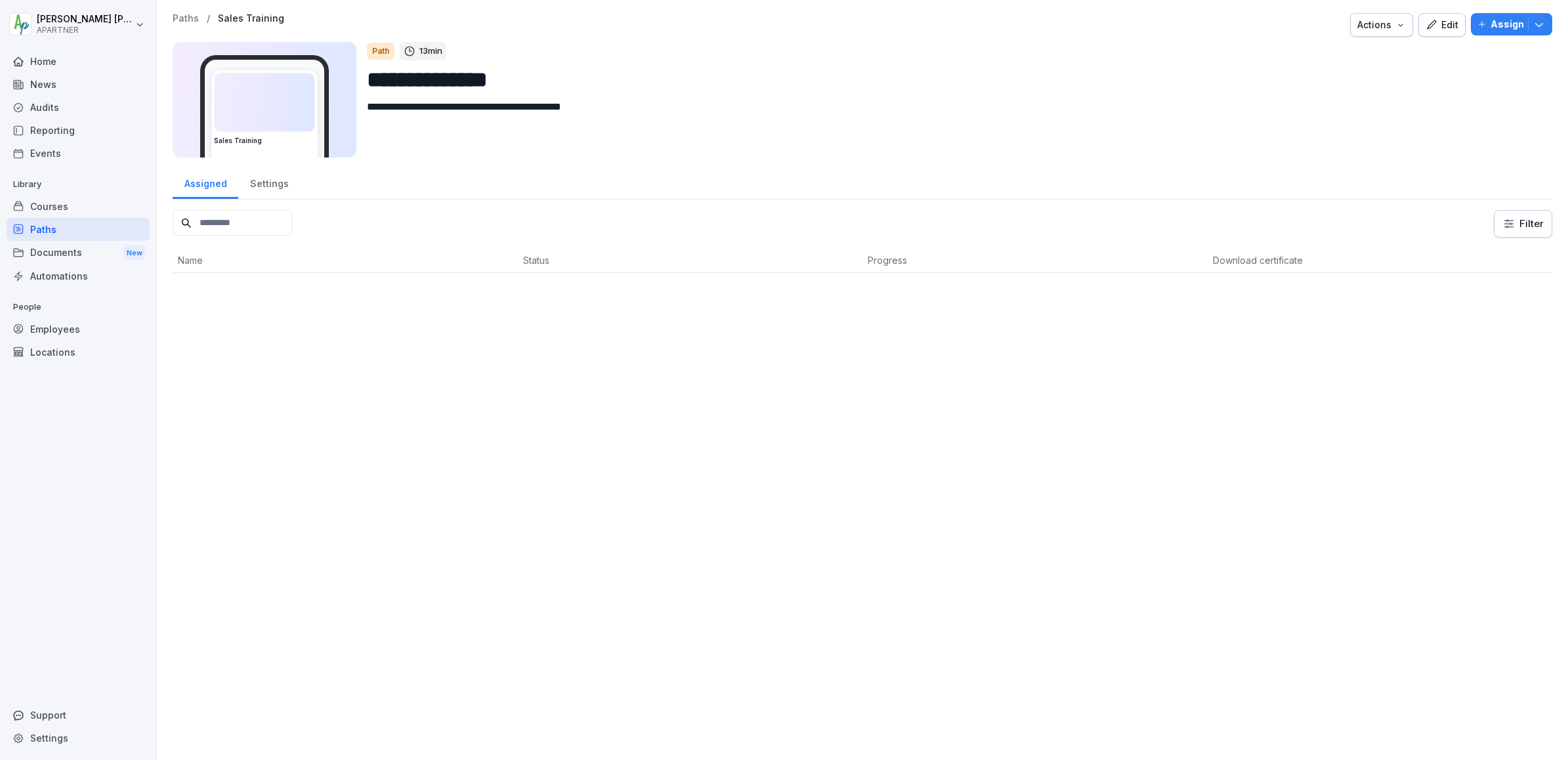
click at [64, 255] on div "Documents New" at bounding box center [78, 253] width 143 height 24
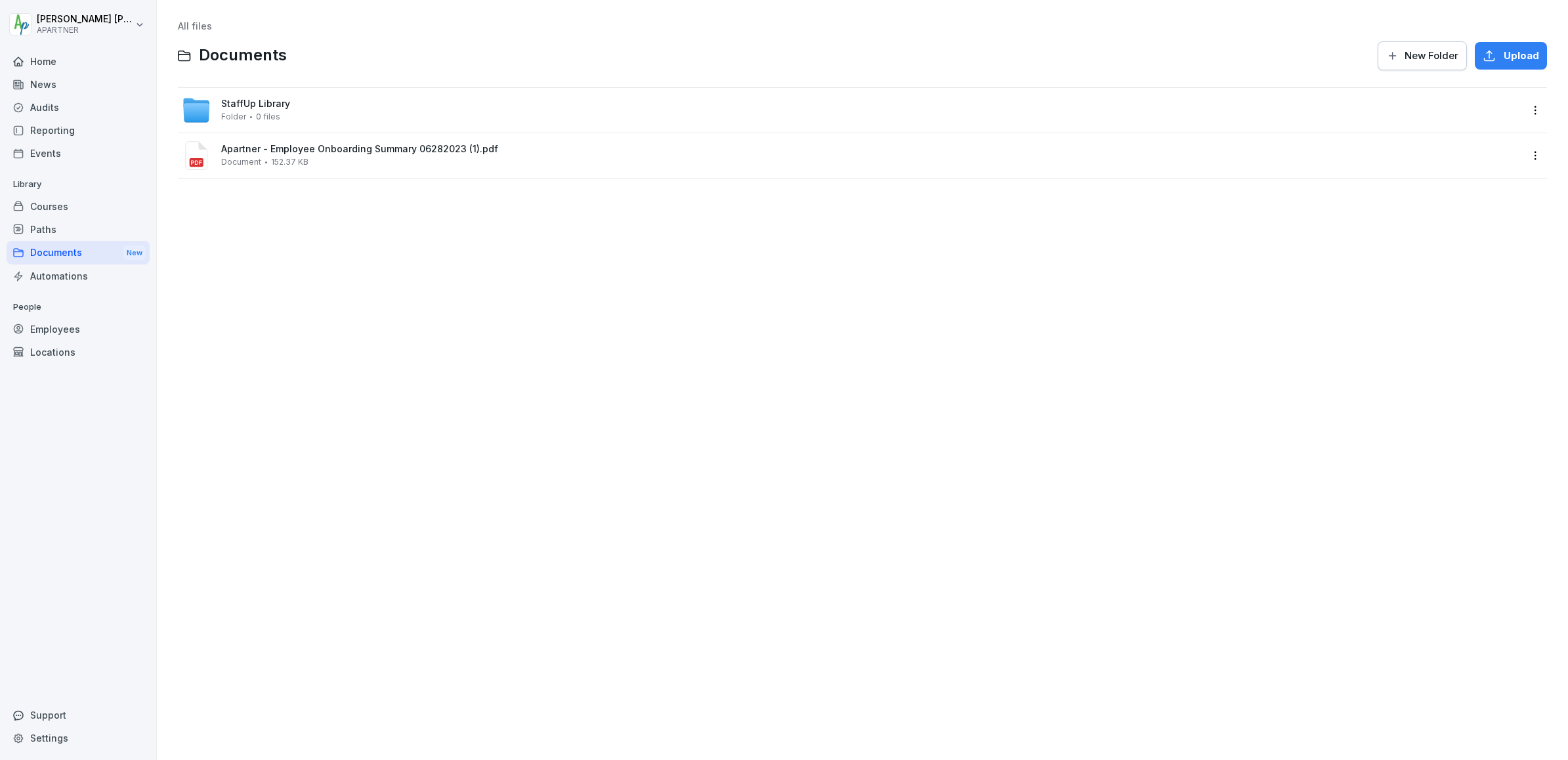
click at [39, 61] on div "Home" at bounding box center [78, 61] width 143 height 23
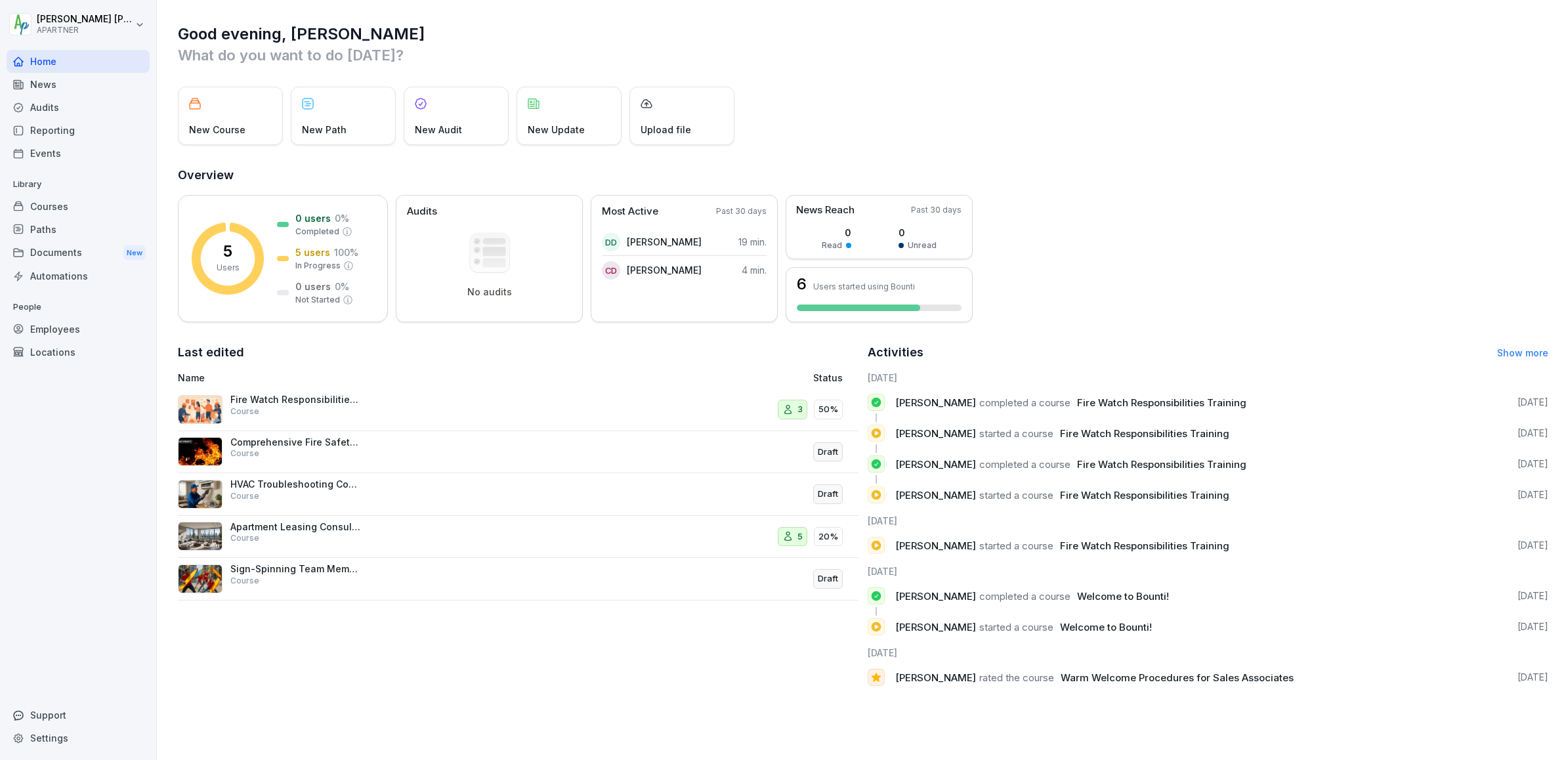
click at [47, 208] on div "Courses" at bounding box center [78, 206] width 143 height 23
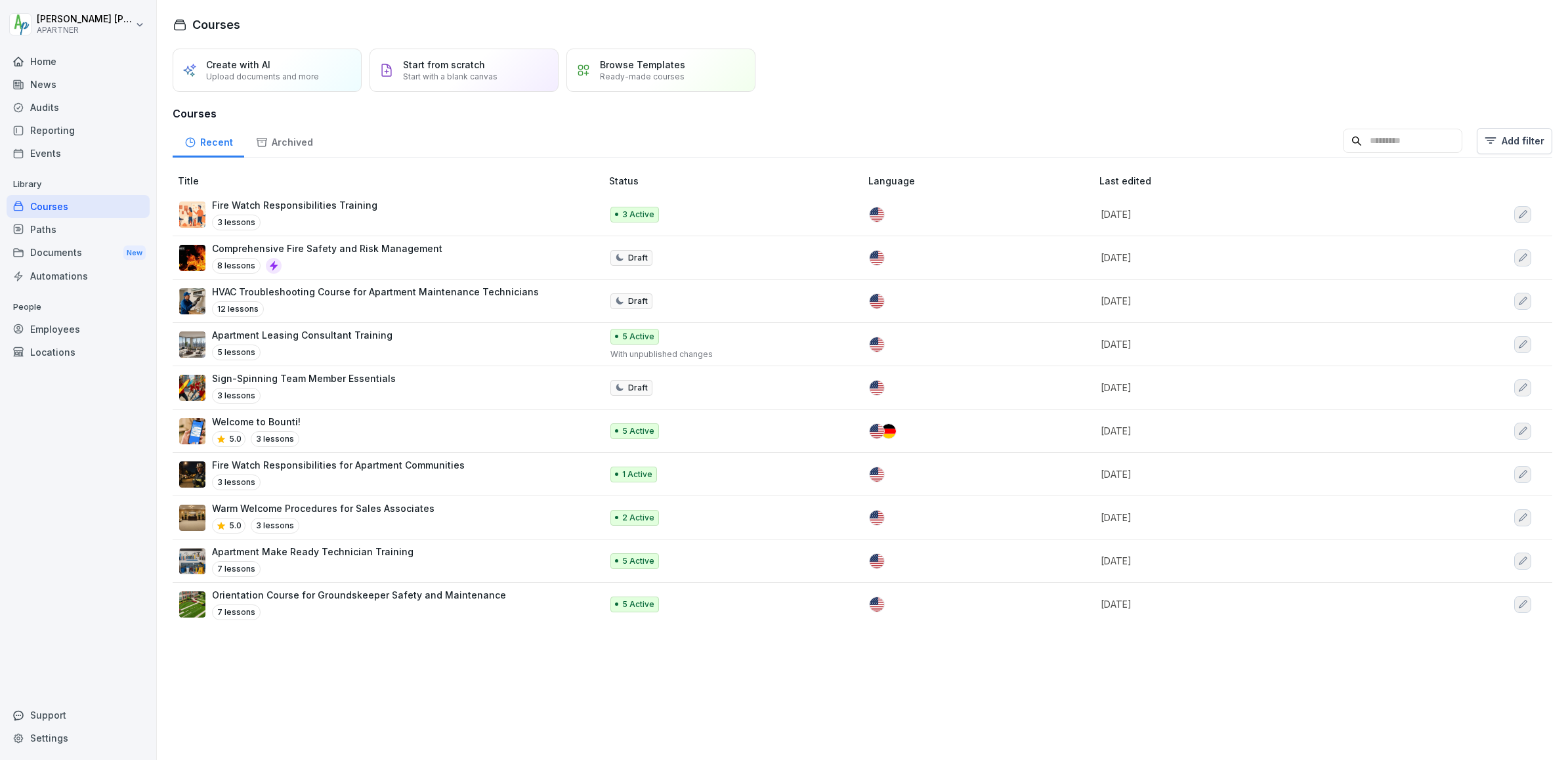
click at [456, 72] on p "Start with a blank canvas" at bounding box center [450, 76] width 95 height 10
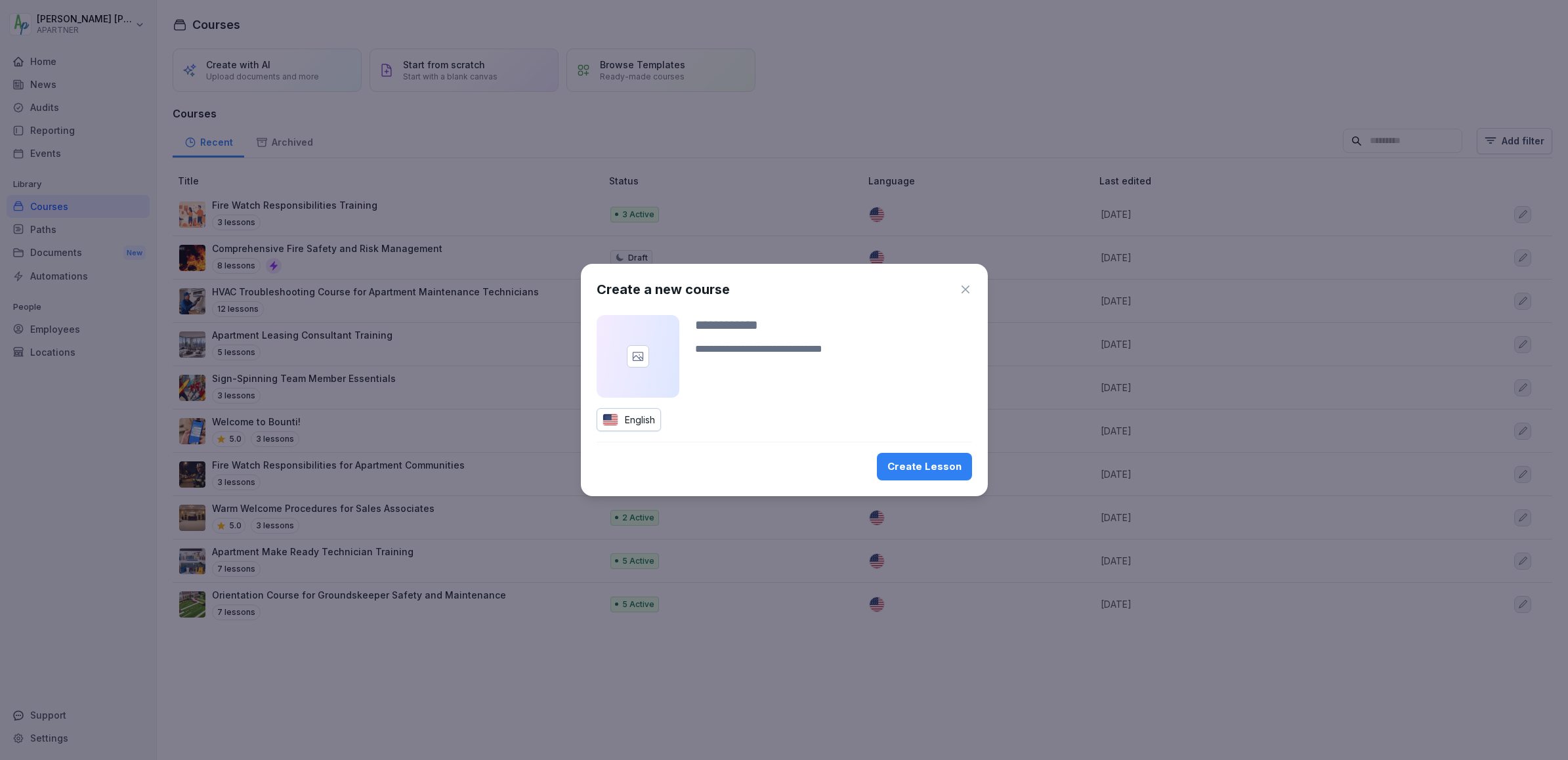
click at [766, 324] on input at bounding box center [834, 325] width 277 height 20
type input "*"
type input "**********"
click at [941, 466] on div "Create Lesson" at bounding box center [925, 466] width 74 height 15
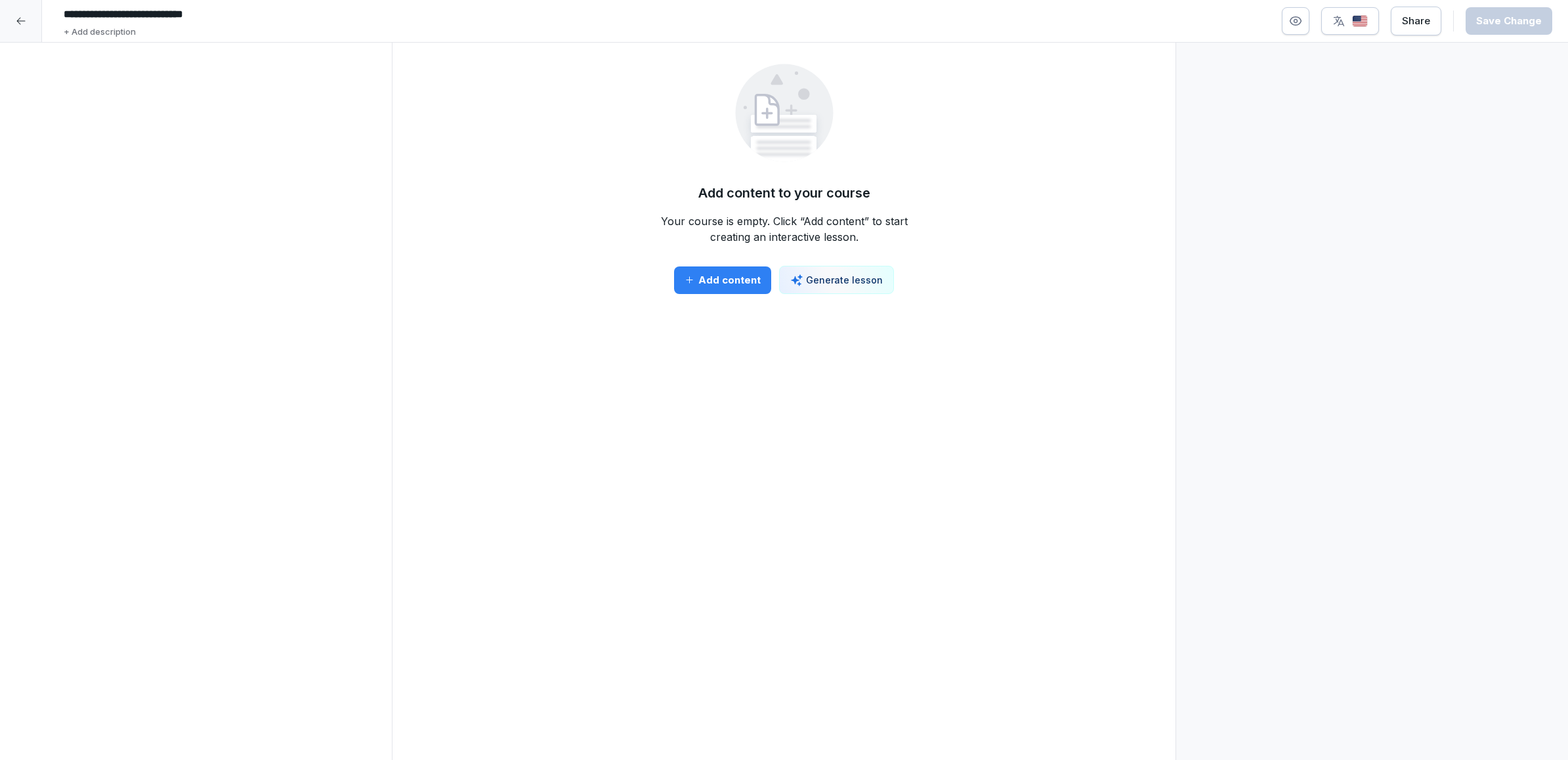
click at [733, 286] on div "Add content" at bounding box center [723, 280] width 76 height 15
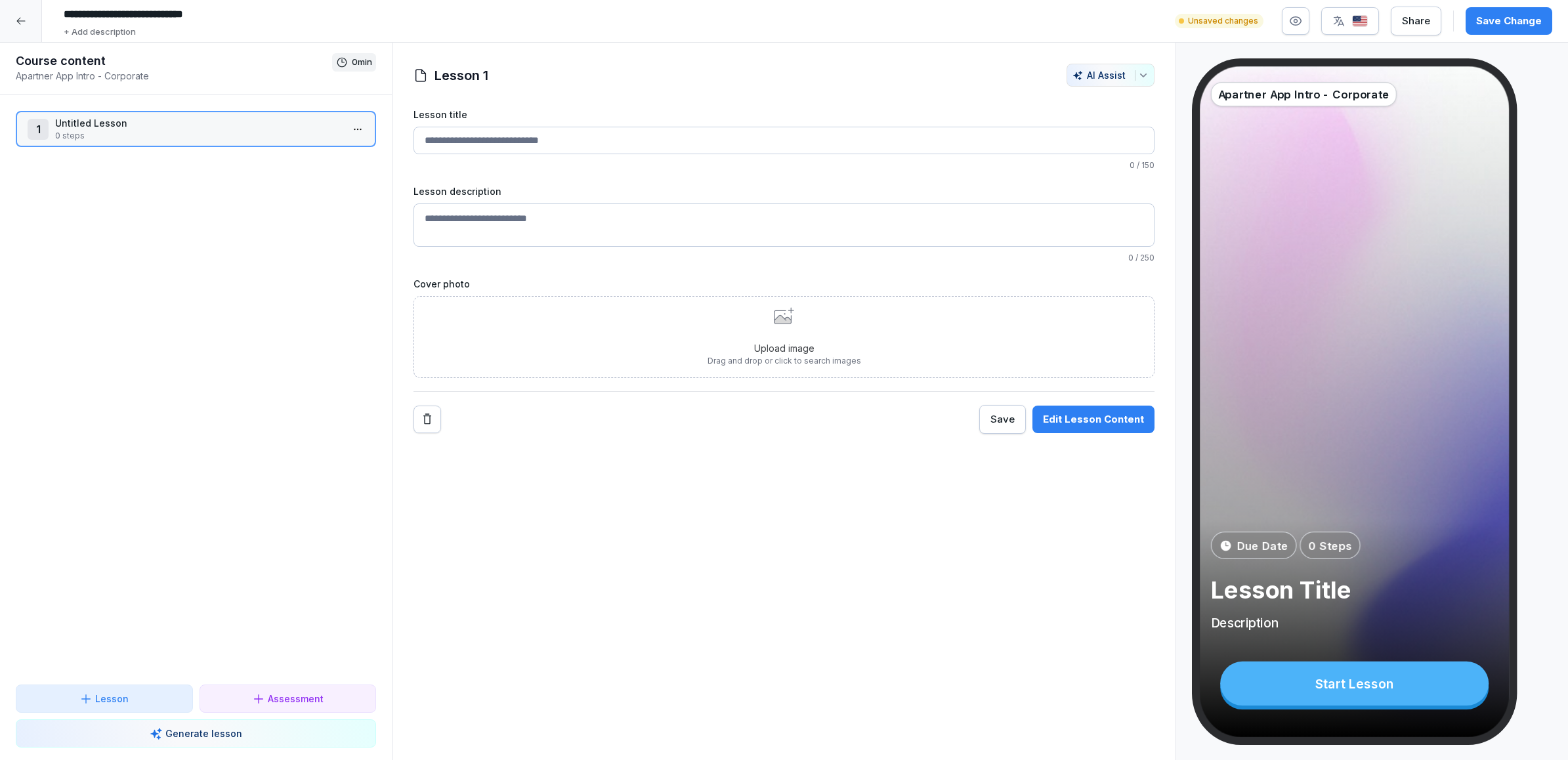
click at [585, 139] on input "Lesson title" at bounding box center [784, 140] width 741 height 27
click at [1118, 76] on div "AI Assist" at bounding box center [1110, 75] width 76 height 11
click at [22, 27] on html "**********" at bounding box center [784, 380] width 1568 height 760
click at [22, 26] on icon at bounding box center [21, 21] width 10 height 10
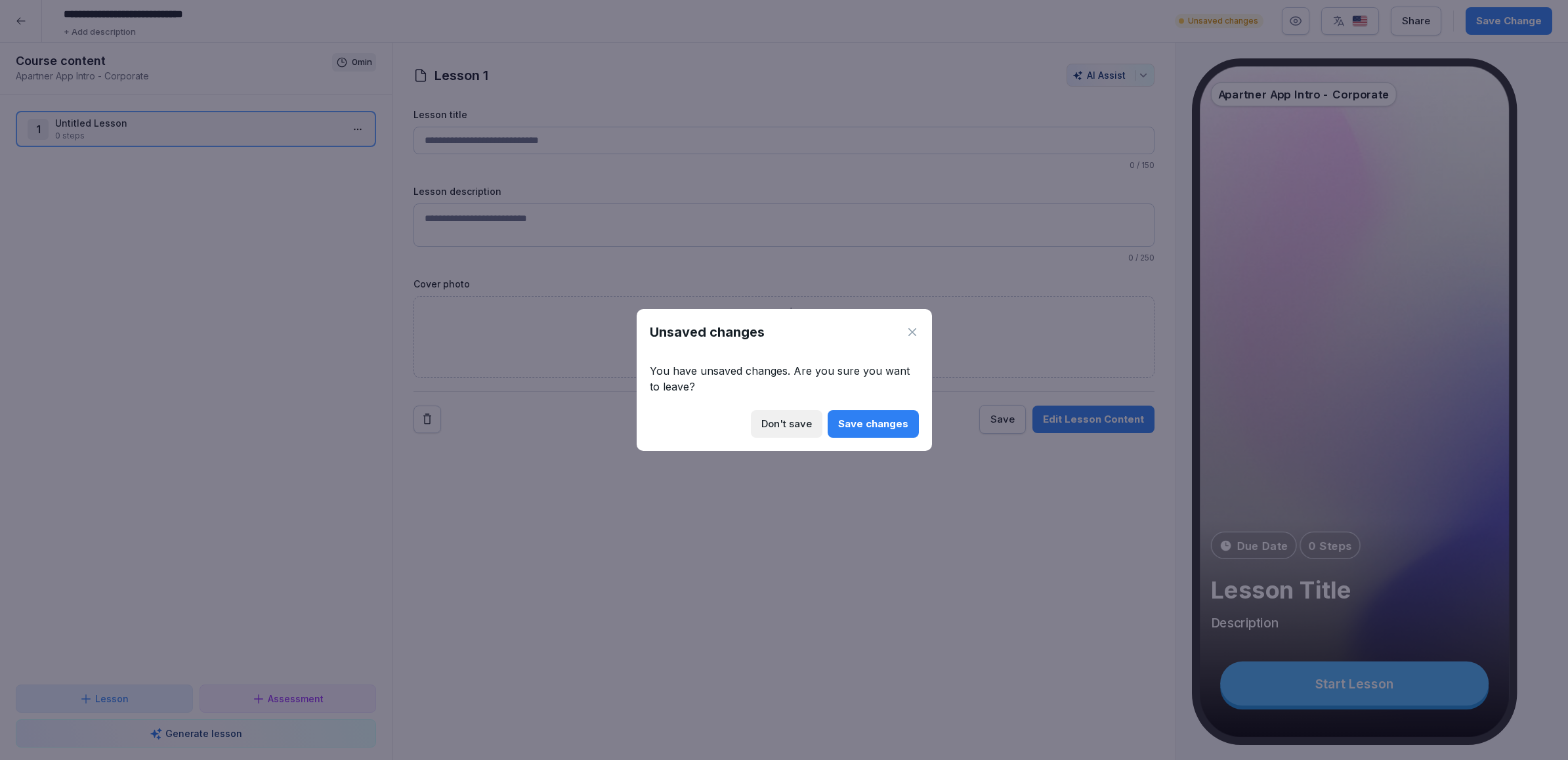
click at [817, 427] on button "Don't save" at bounding box center [786, 424] width 72 height 27
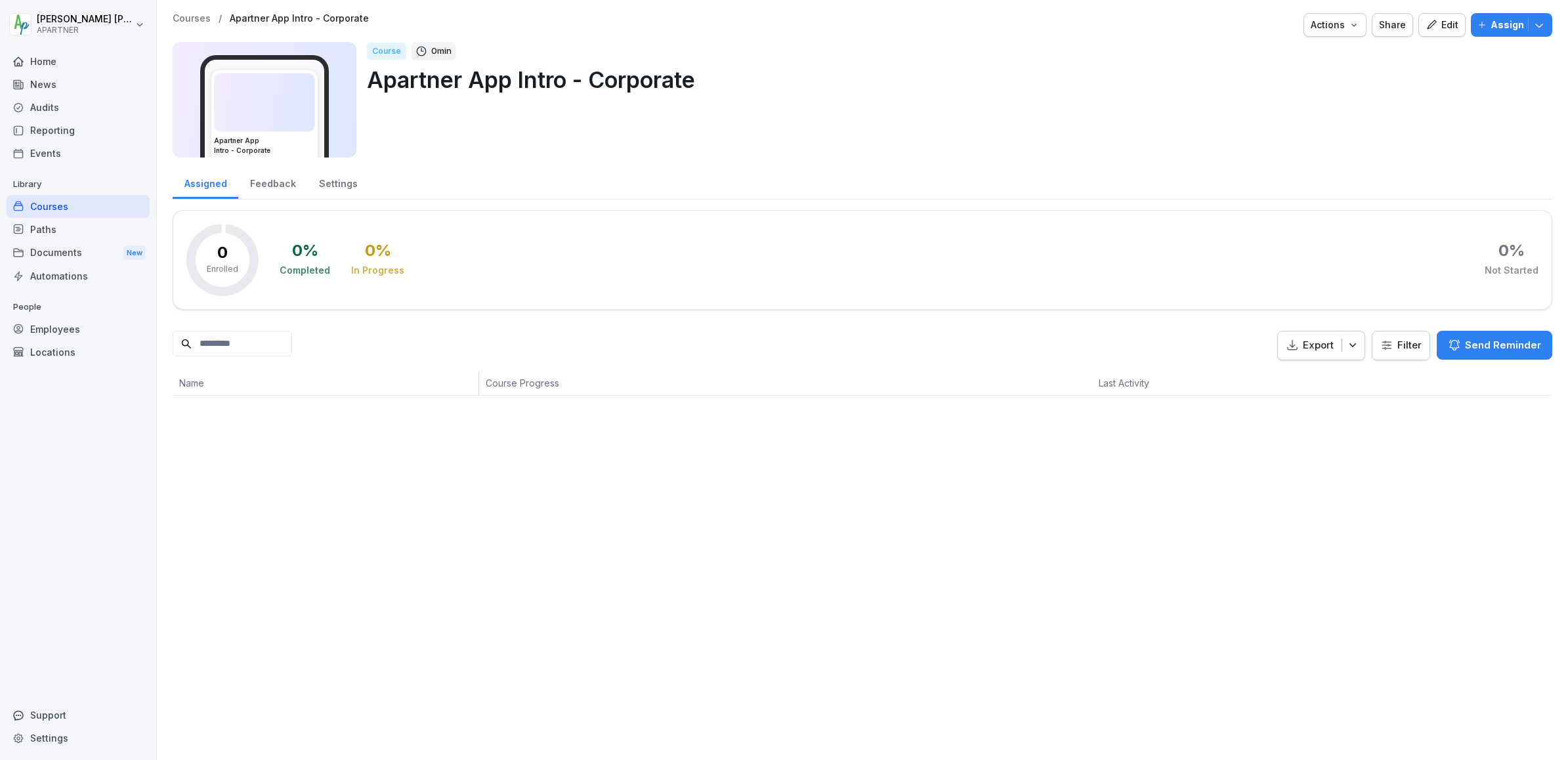
click at [51, 251] on div "Documents New" at bounding box center [78, 253] width 143 height 24
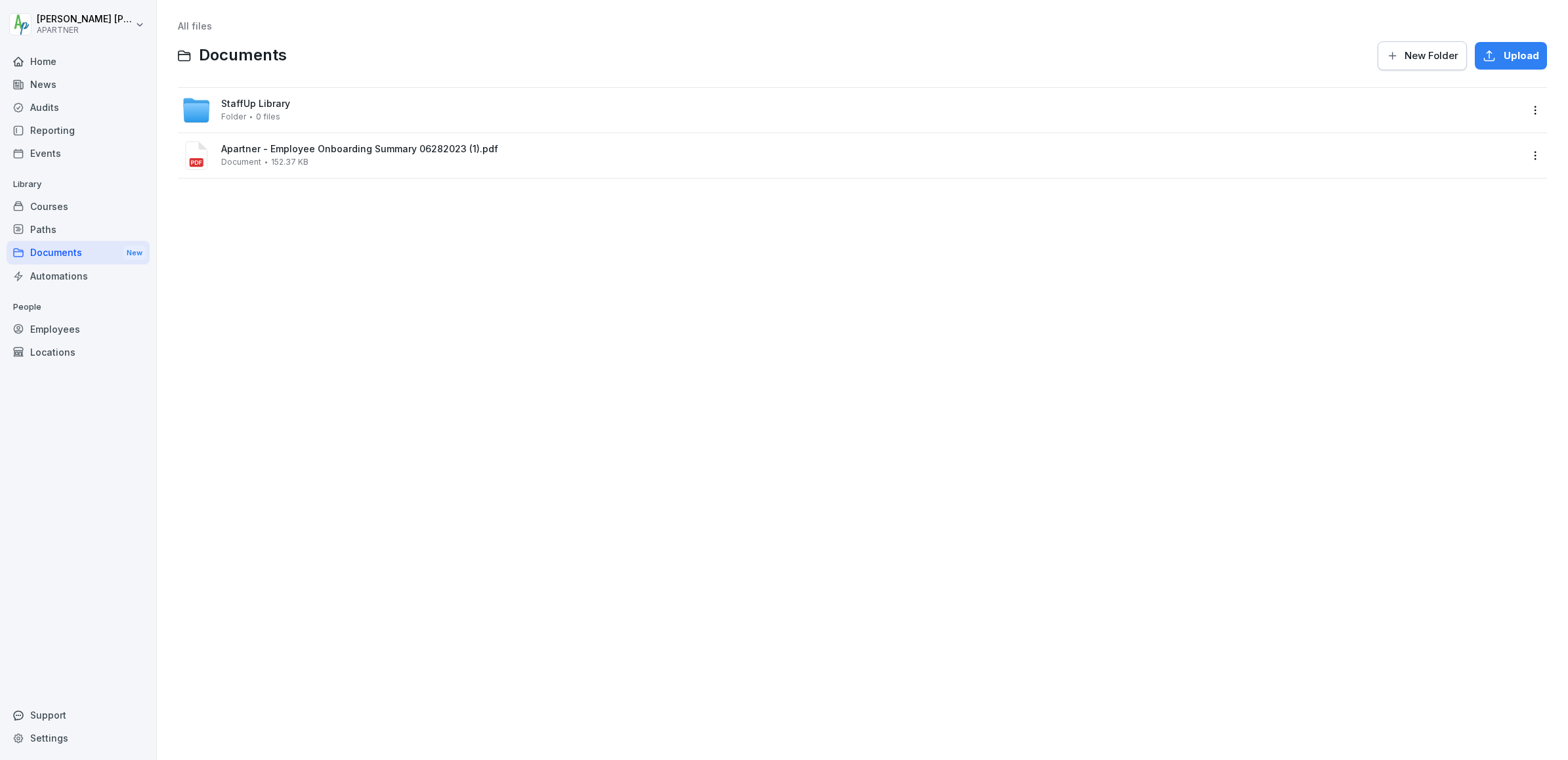
click at [64, 211] on div "Courses" at bounding box center [78, 206] width 143 height 23
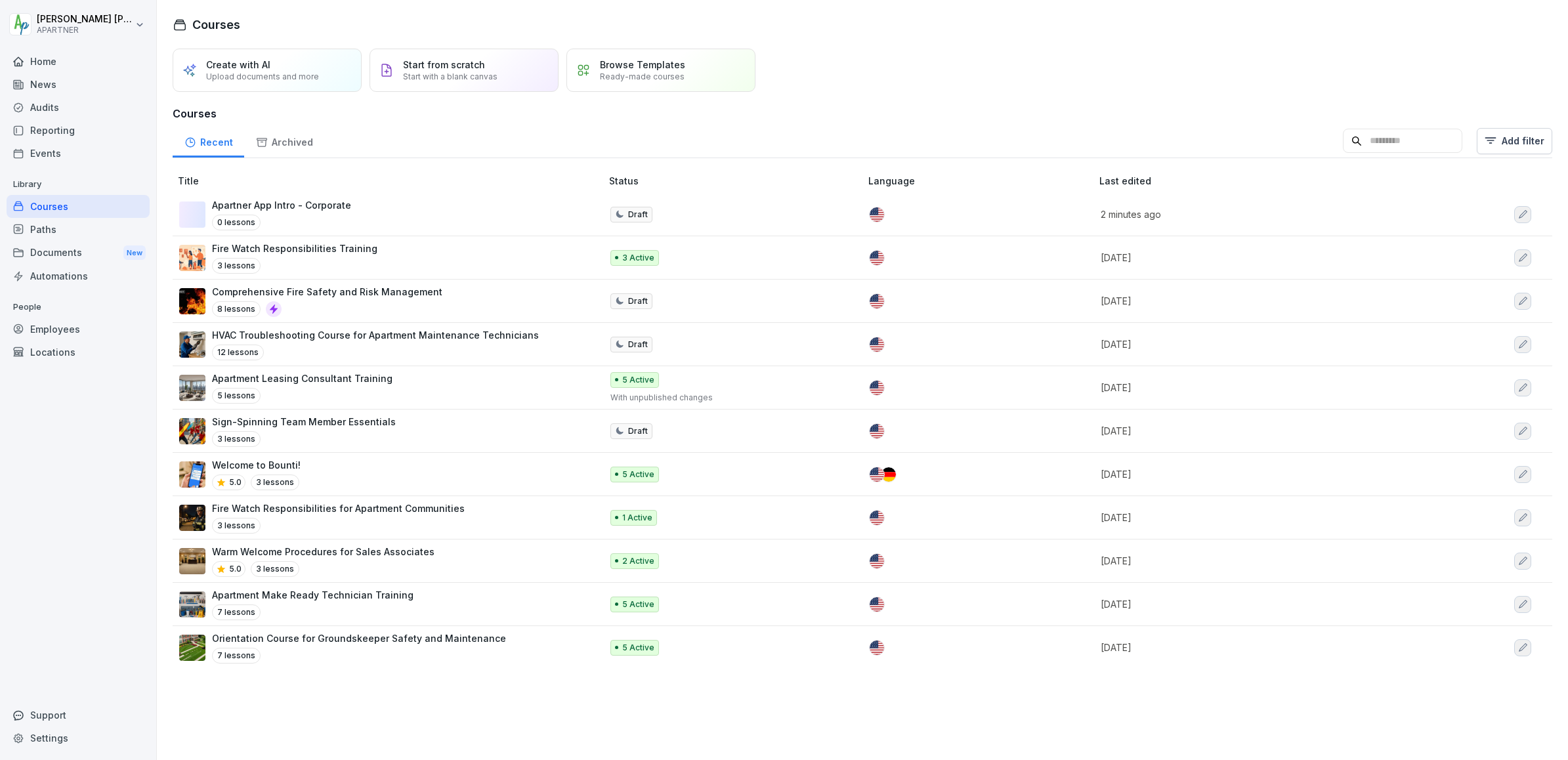
click at [328, 634] on p "Orientation Course for Groundskeeper Safety and Maintenance" at bounding box center [359, 638] width 294 height 14
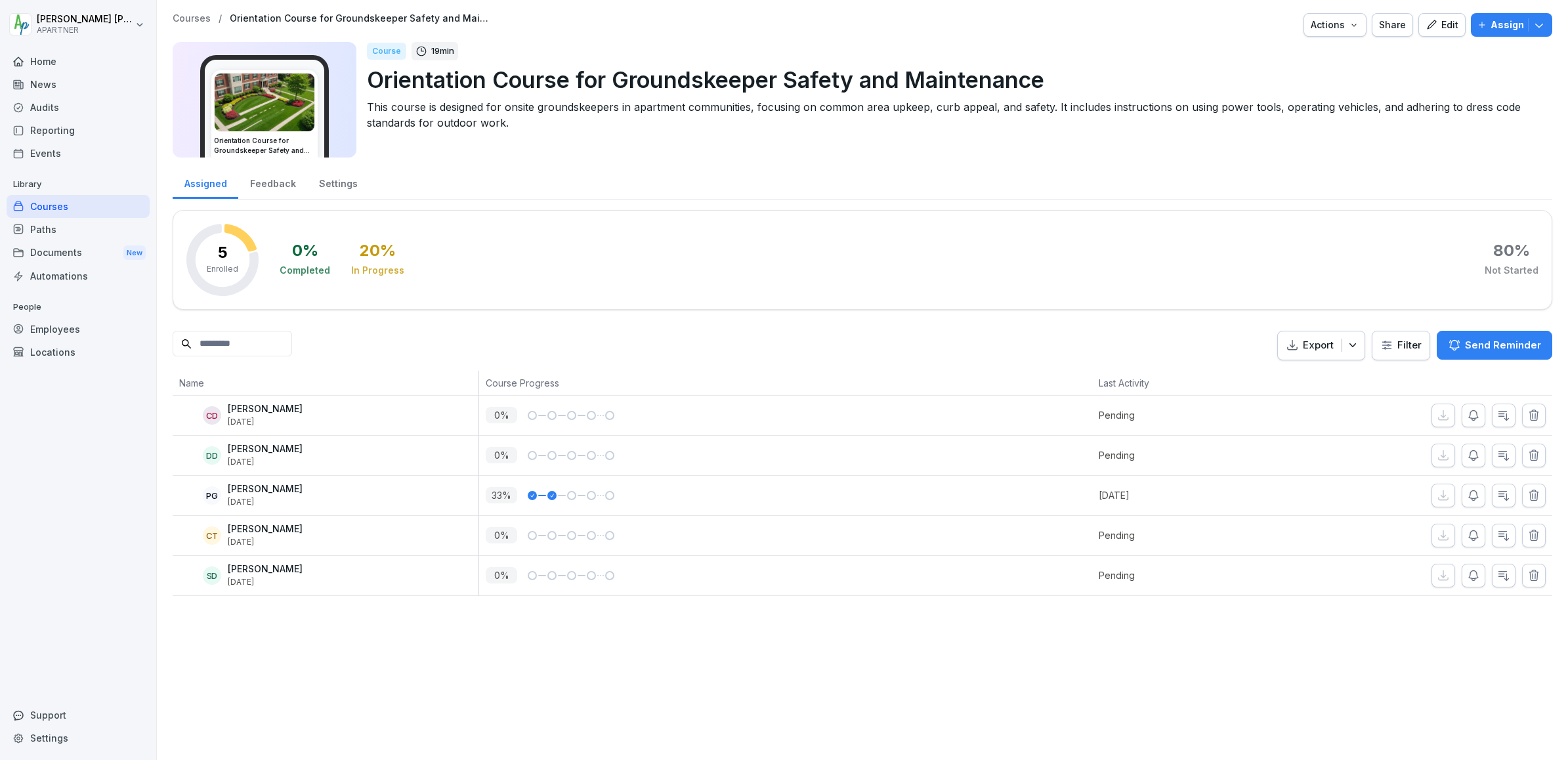
click at [50, 66] on div "Home" at bounding box center [78, 61] width 143 height 23
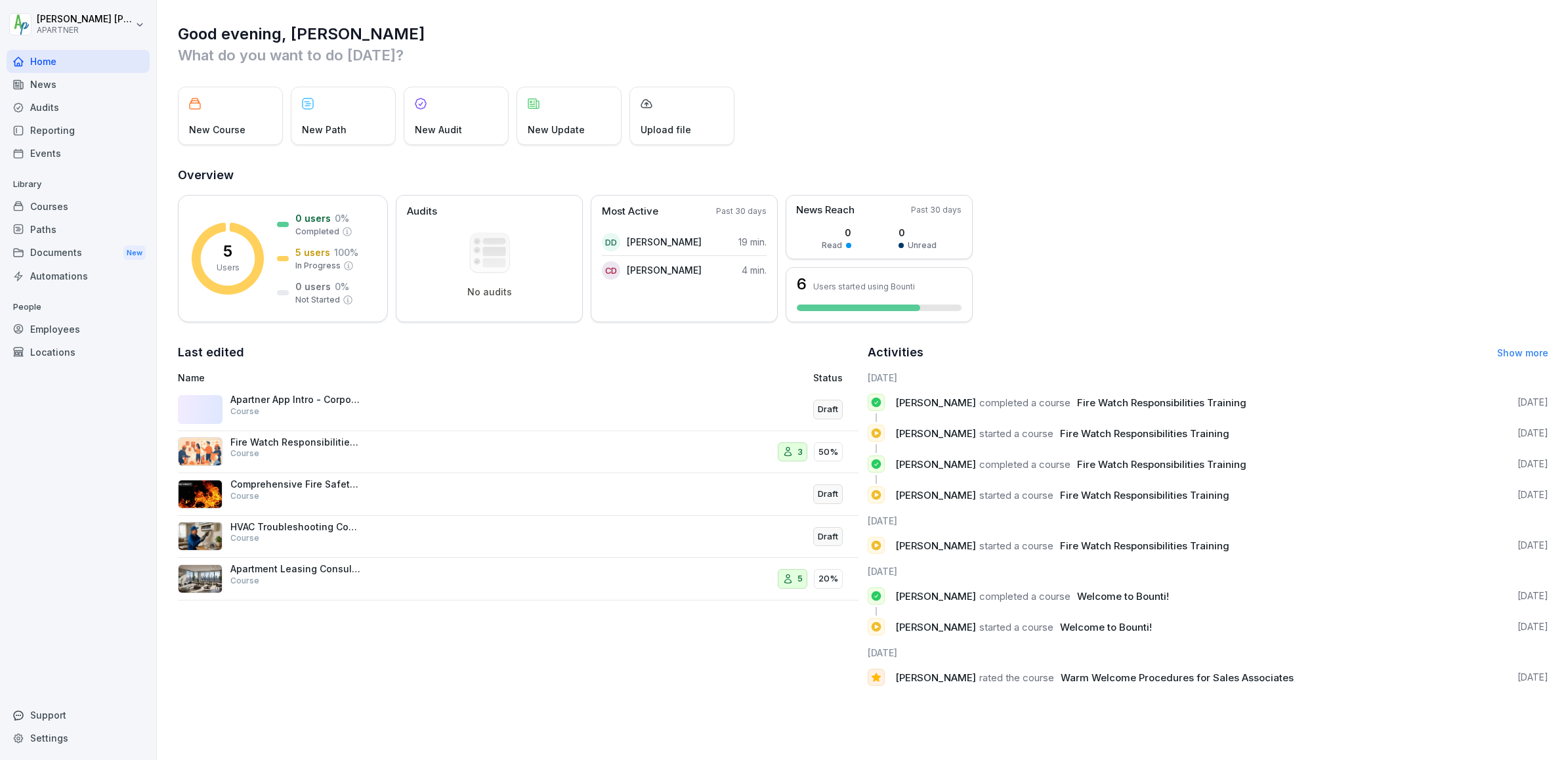
click at [55, 252] on div "Documents New" at bounding box center [78, 253] width 143 height 24
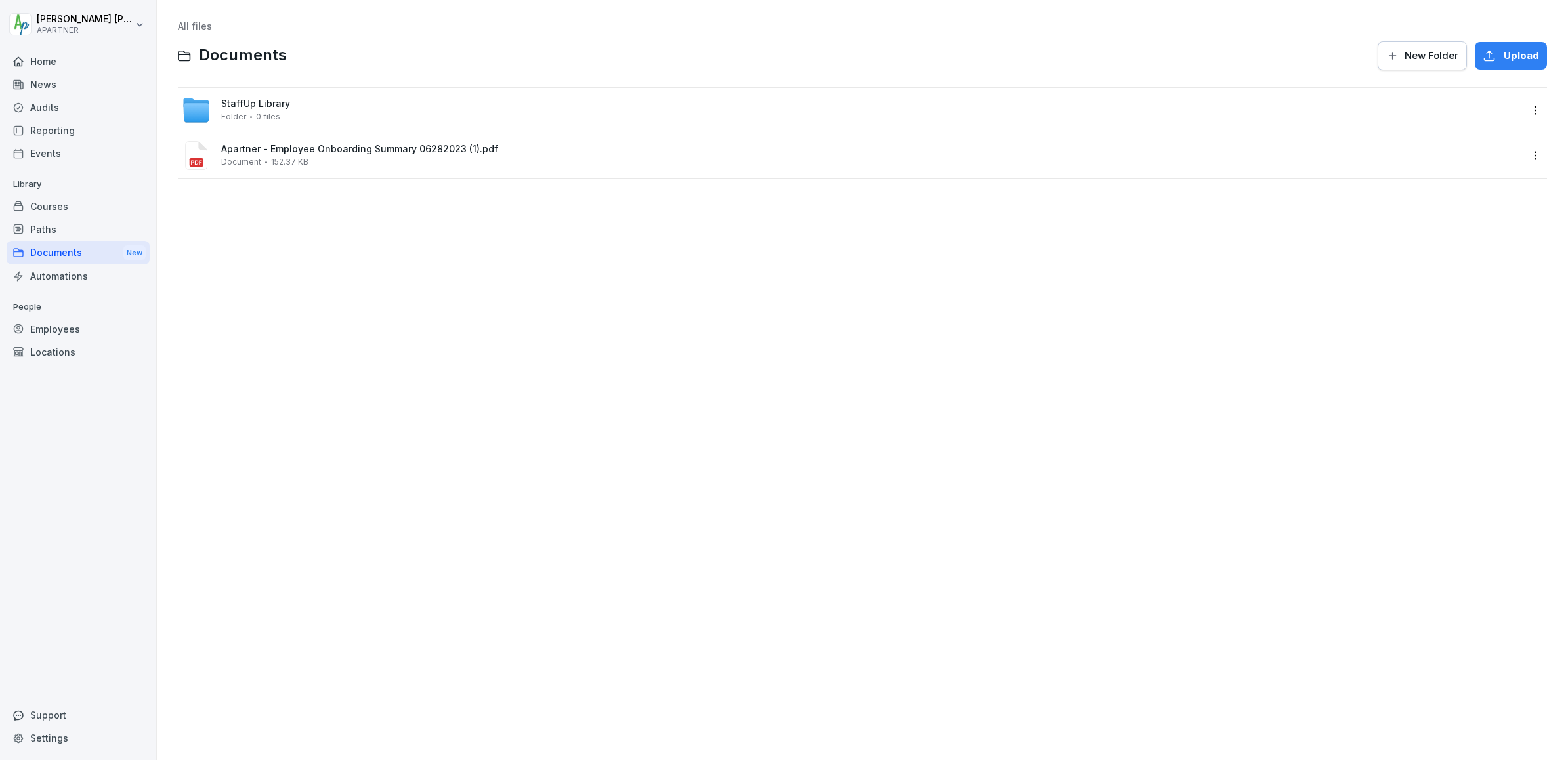
click at [39, 61] on div "Home" at bounding box center [78, 61] width 143 height 23
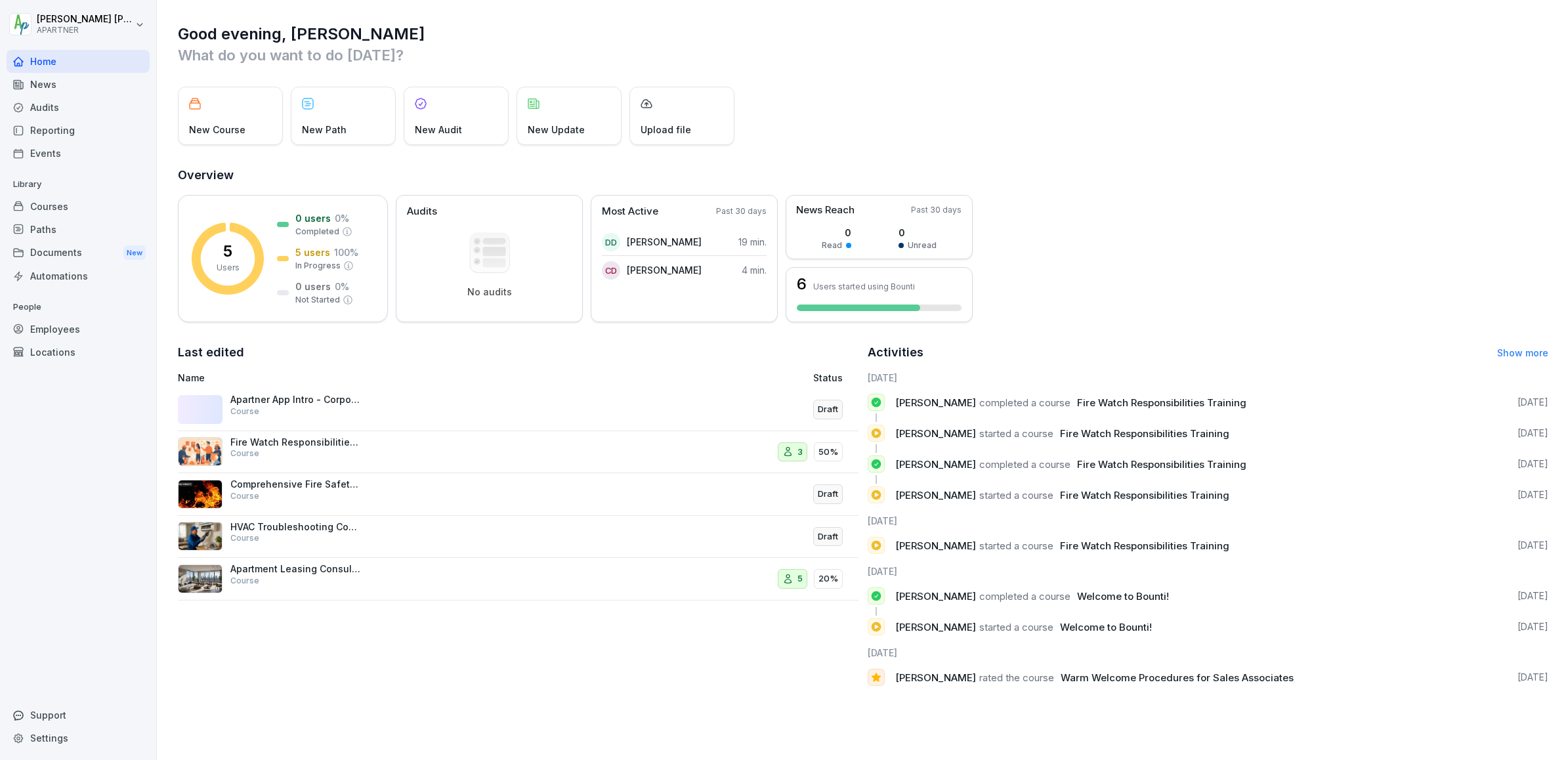
click at [66, 328] on div "Employees" at bounding box center [78, 329] width 143 height 23
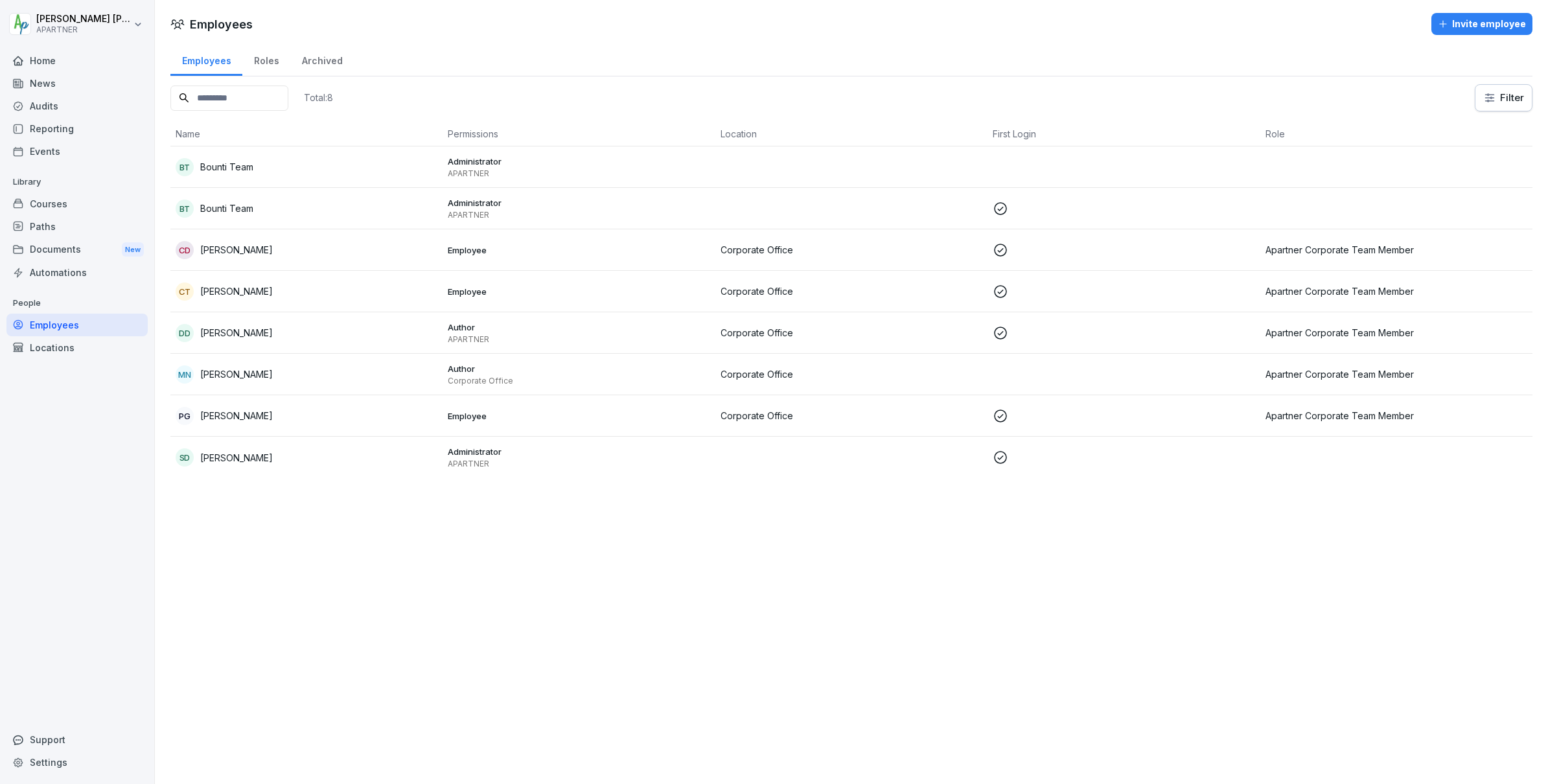
click at [50, 207] on div "Courses" at bounding box center [77, 204] width 141 height 23
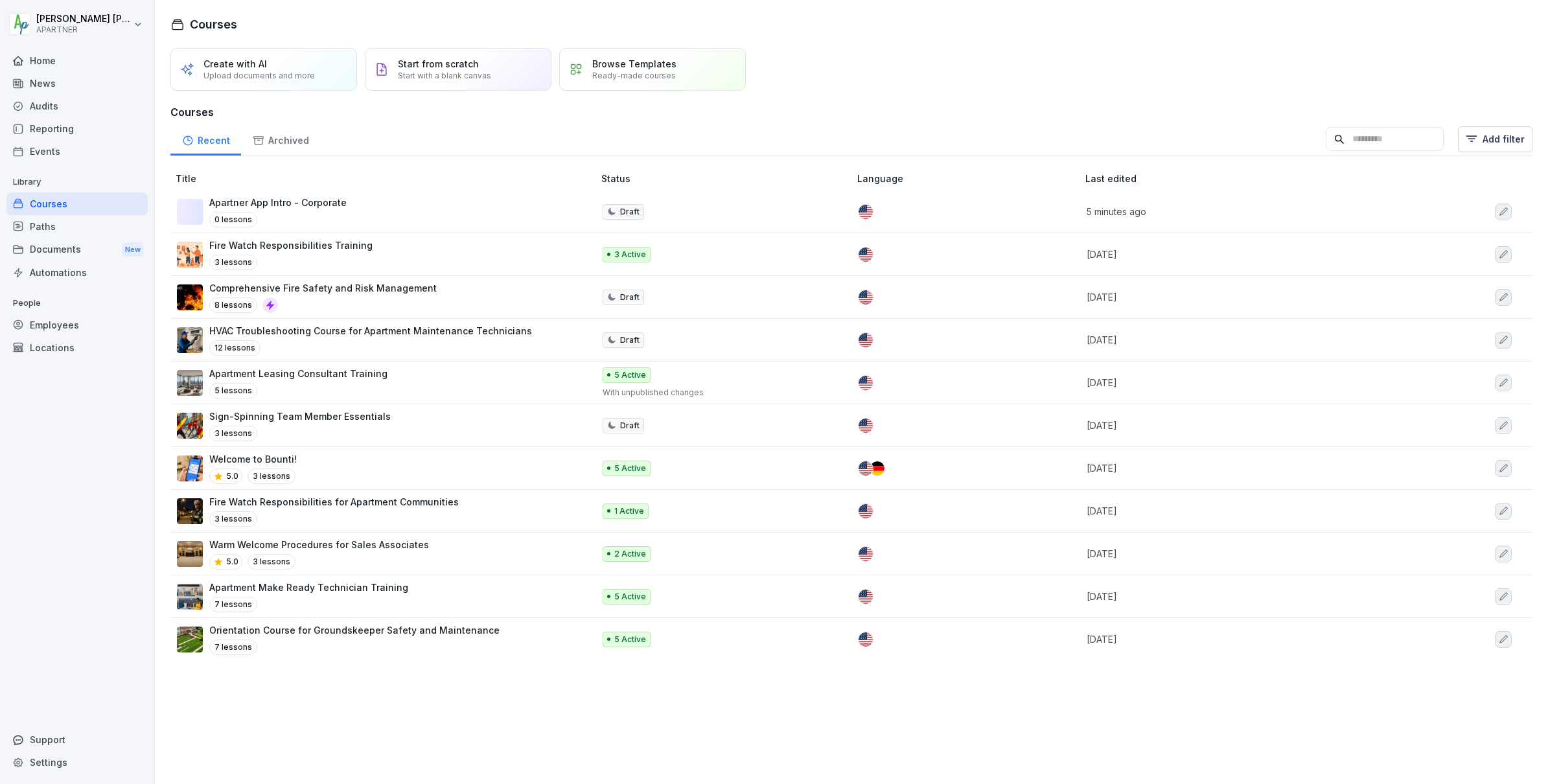
click at [51, 350] on div "Locations" at bounding box center [77, 347] width 141 height 23
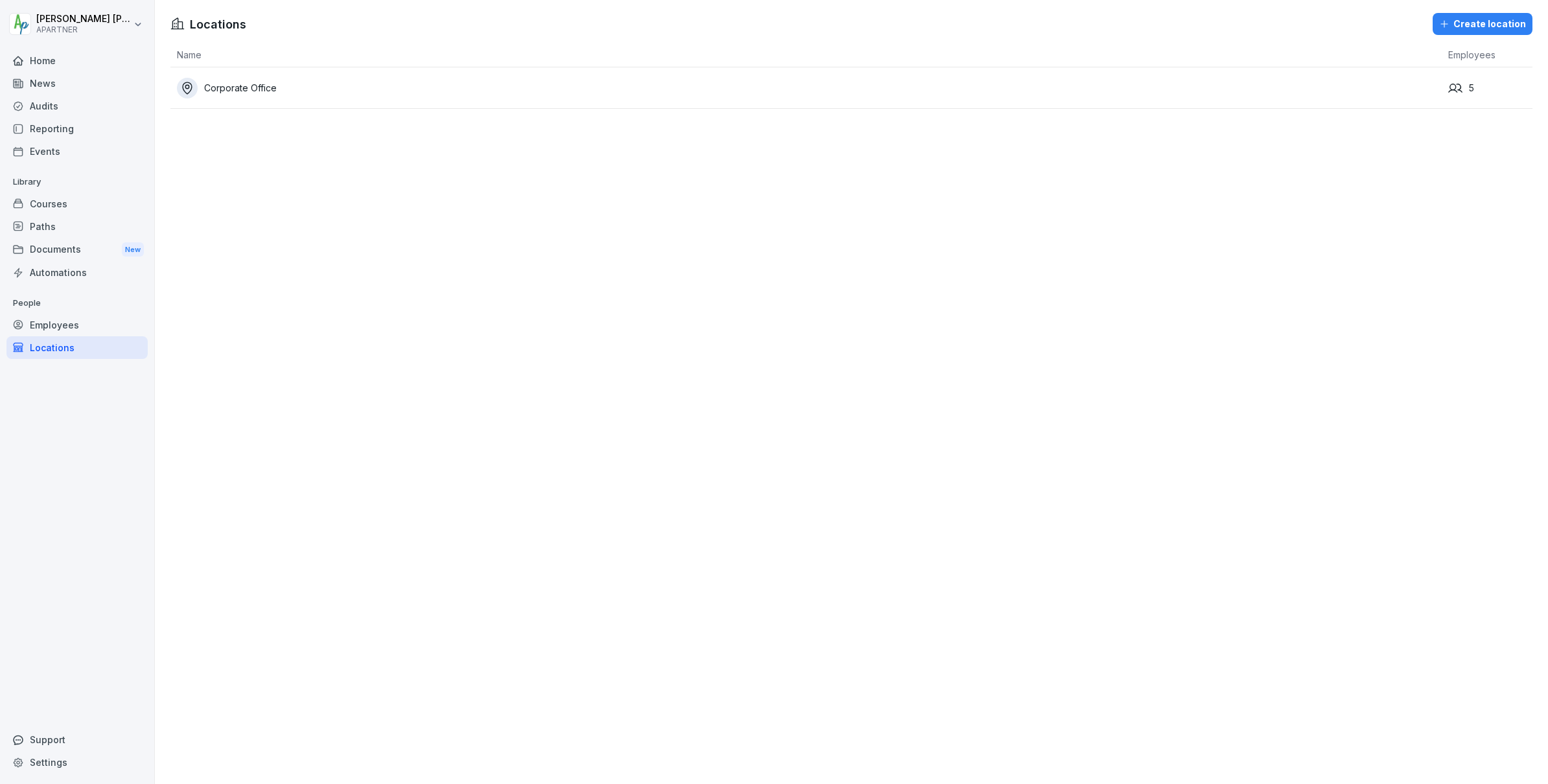
click at [66, 250] on div "Documents New" at bounding box center [77, 250] width 141 height 24
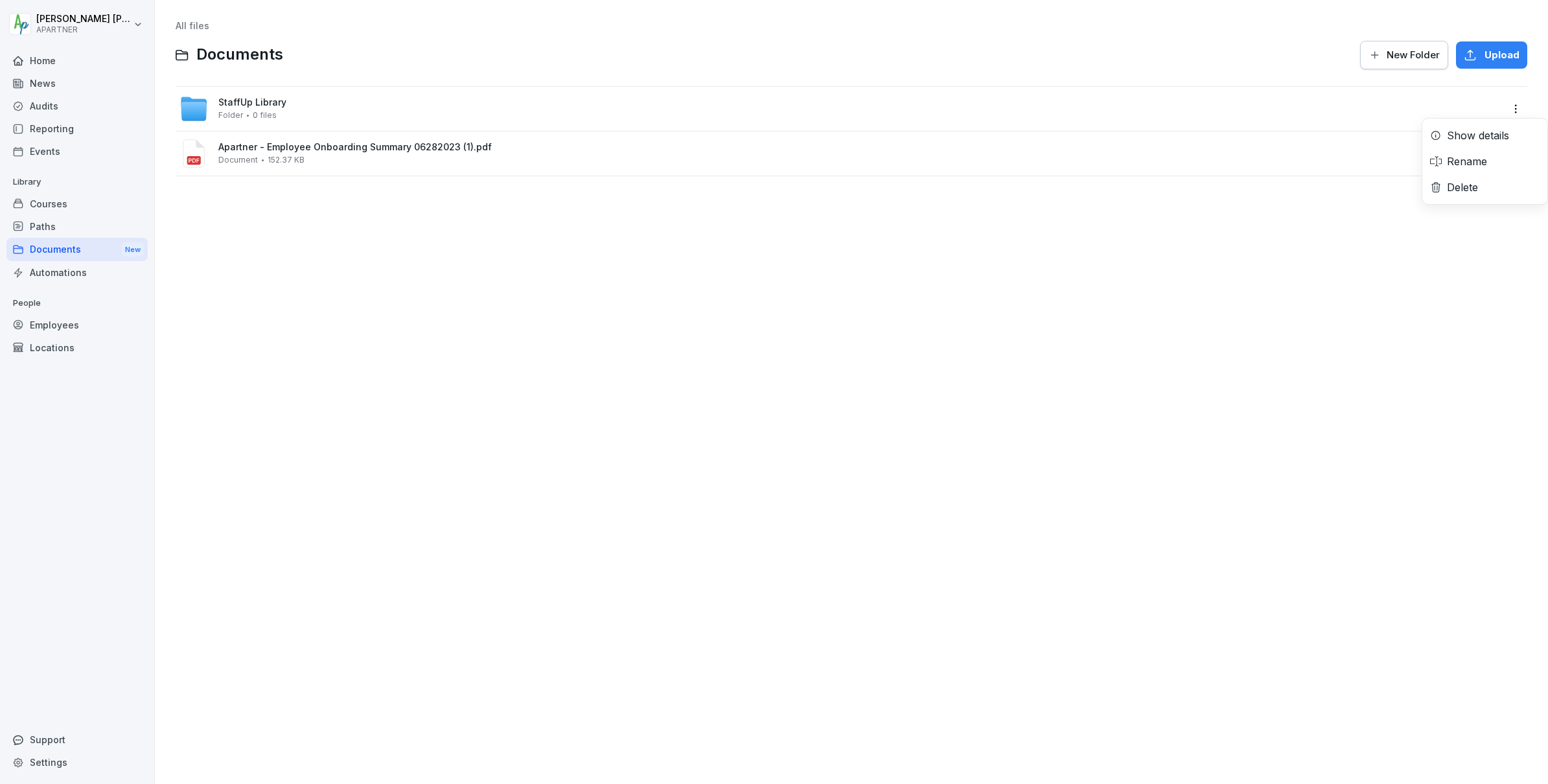
click at [1517, 112] on html "Shelley Dehne APARTNER Home News Audits Reporting Events Library Courses Paths …" at bounding box center [774, 392] width 1548 height 784
click at [1478, 137] on div "Show details" at bounding box center [1478, 135] width 62 height 15
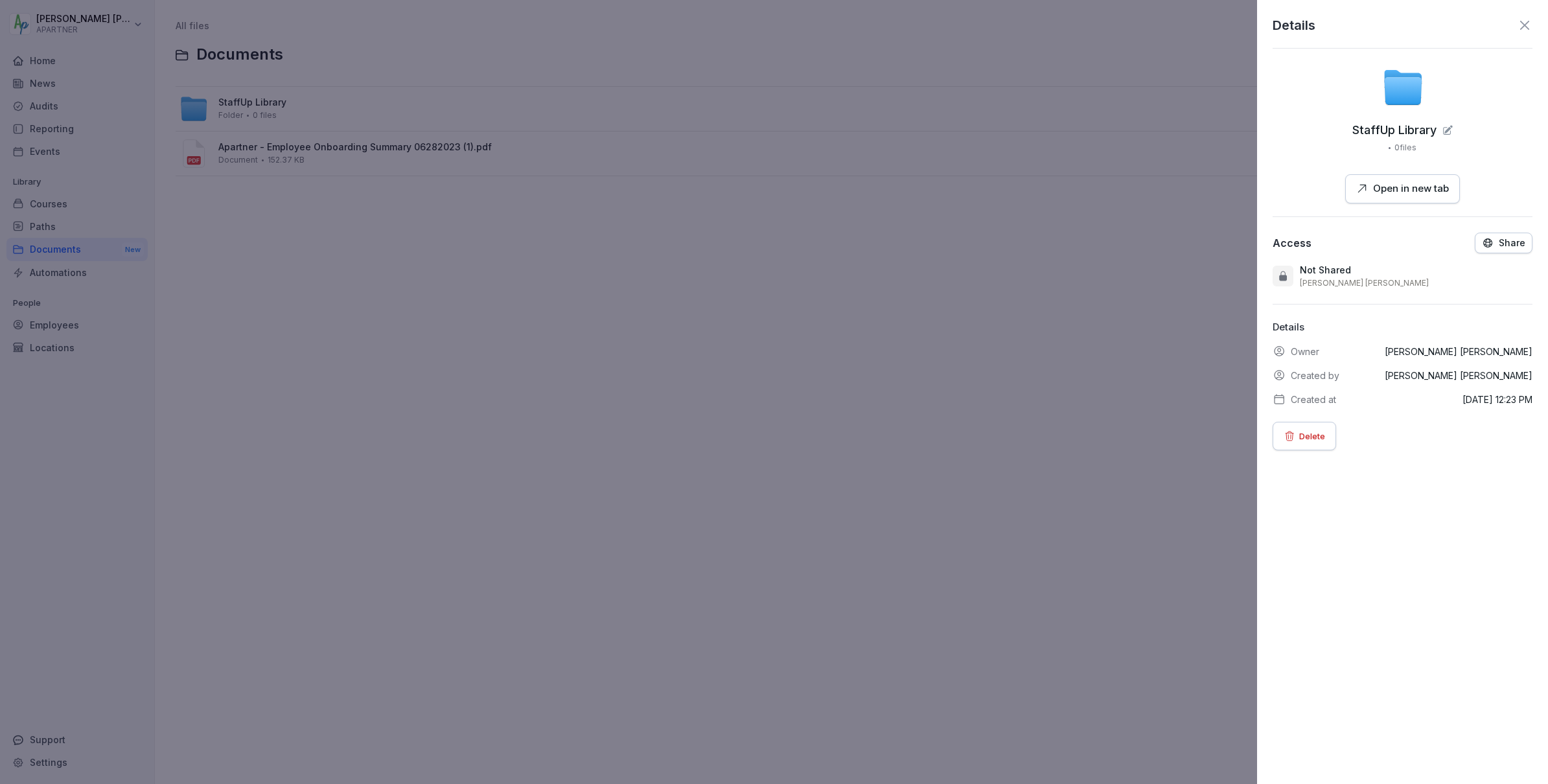
click at [1503, 241] on p "Share" at bounding box center [1512, 243] width 26 height 10
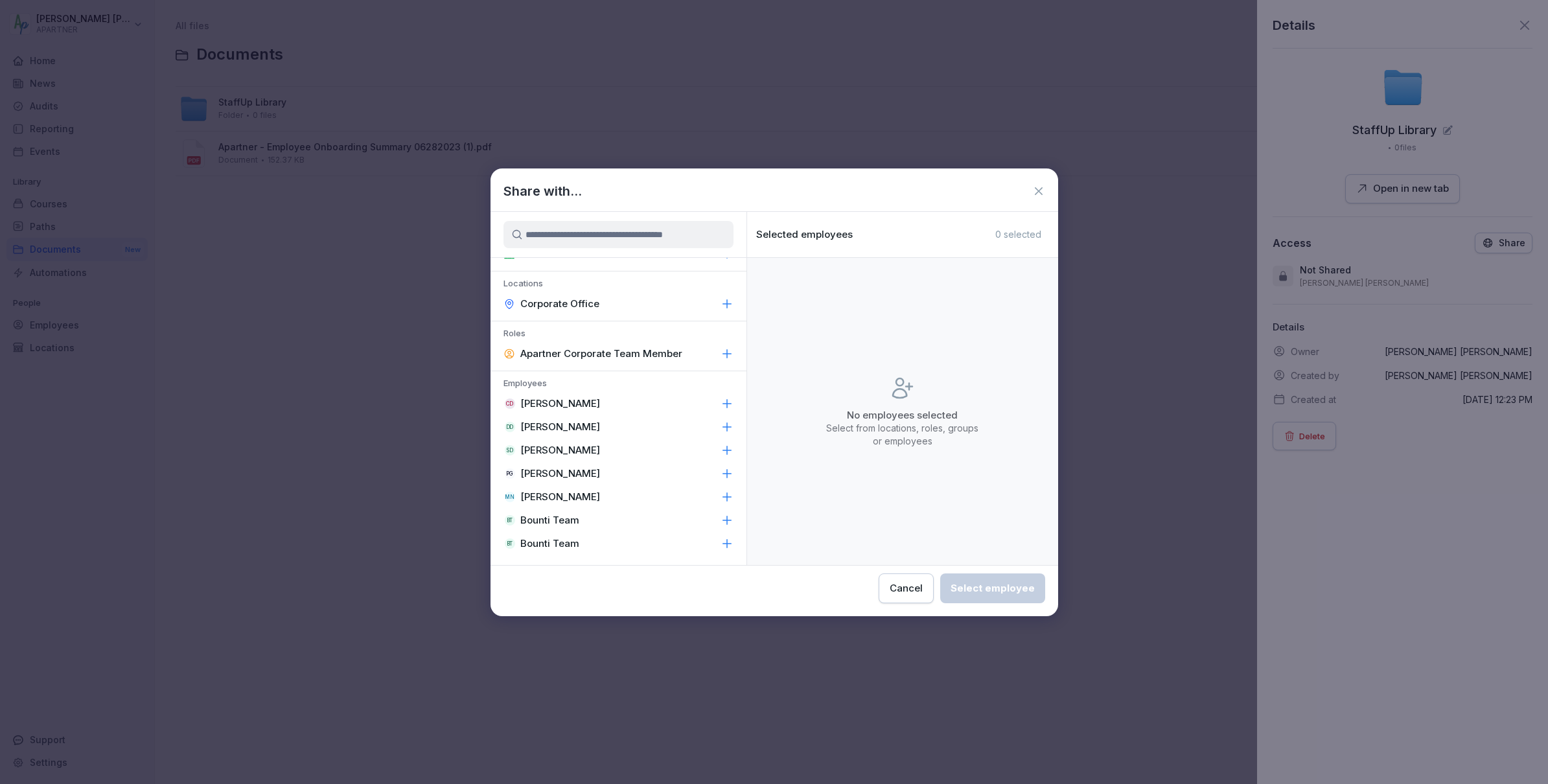
scroll to position [63, 0]
click at [591, 468] on p "Molly Nessinger" at bounding box center [560, 470] width 80 height 13
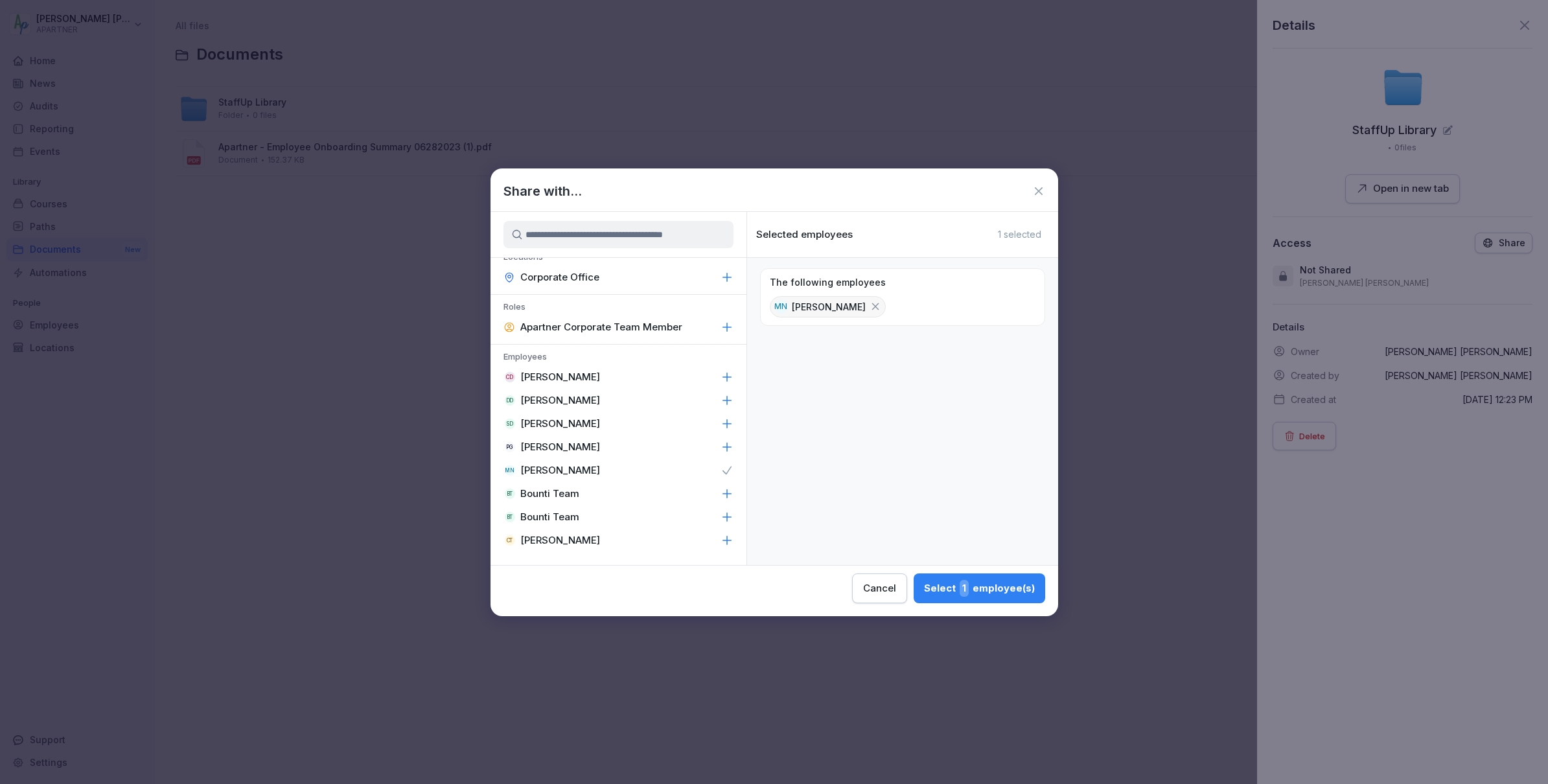
click at [1011, 587] on div "Select 1 employee(s)" at bounding box center [980, 588] width 111 height 17
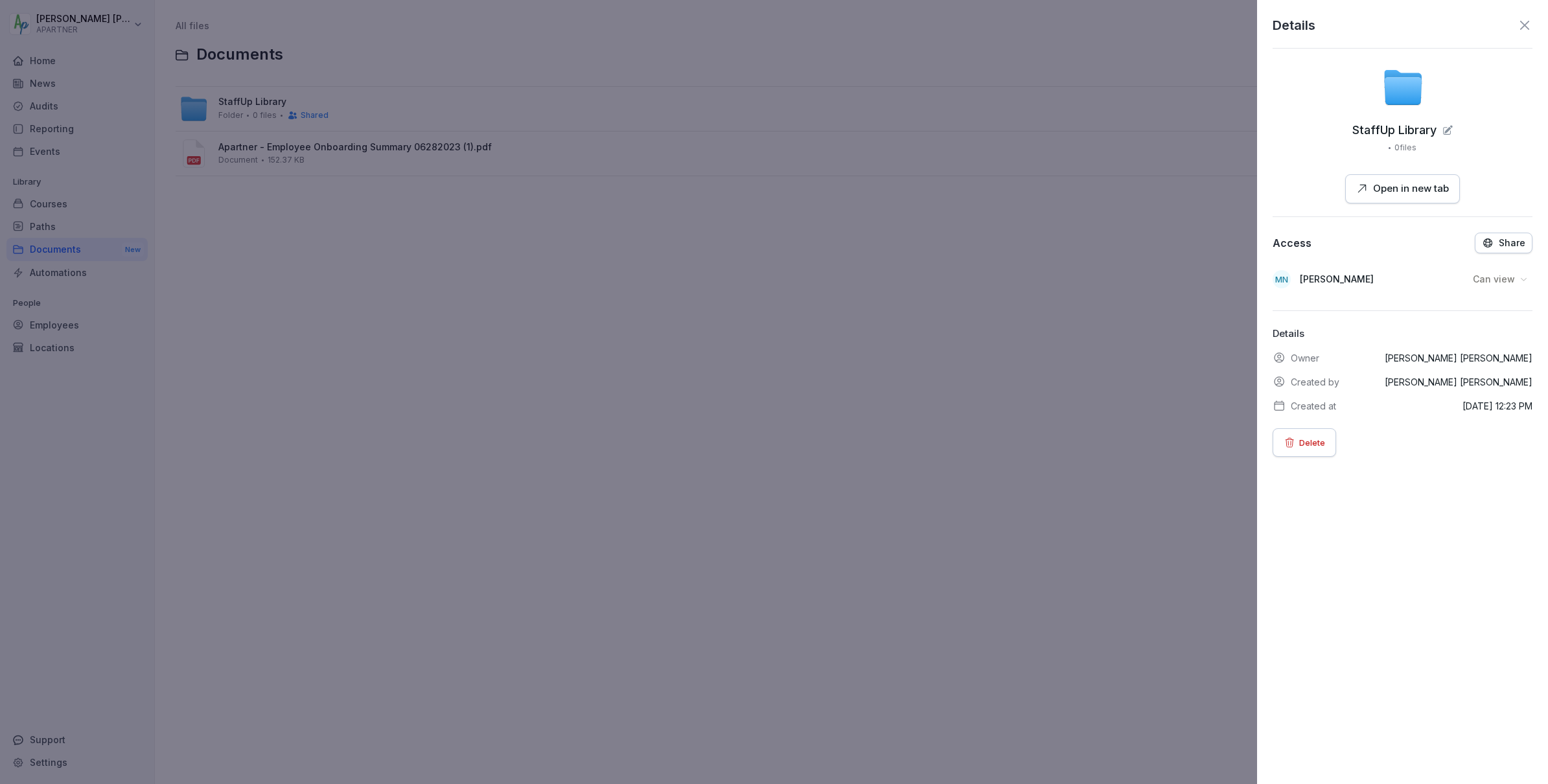
click at [1523, 27] on icon at bounding box center [1525, 25] width 9 height 9
